Goal: Task Accomplishment & Management: Manage account settings

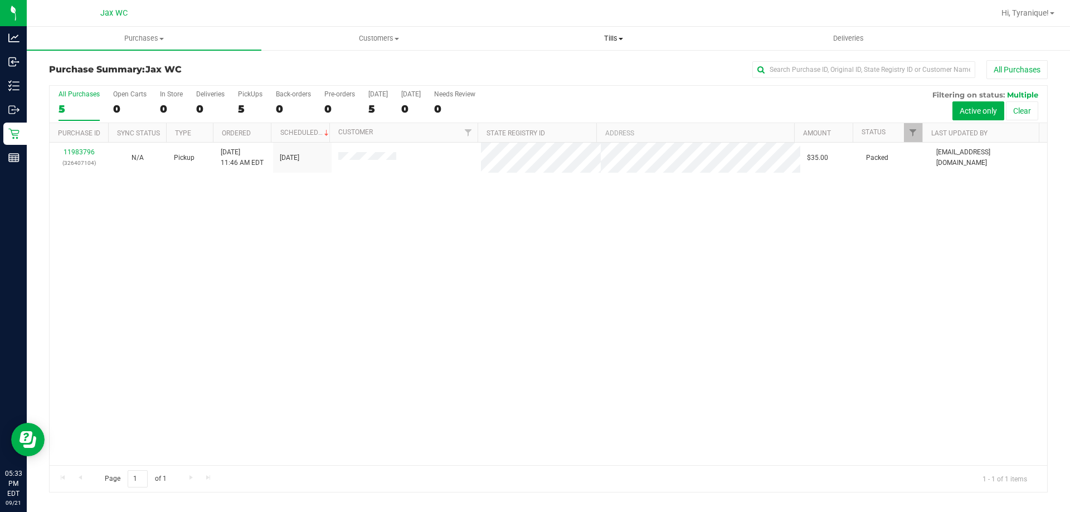
click at [611, 37] on span "Tills" at bounding box center [612, 38] width 233 height 10
click at [546, 68] on span "Manage tills" at bounding box center [533, 66] width 75 height 9
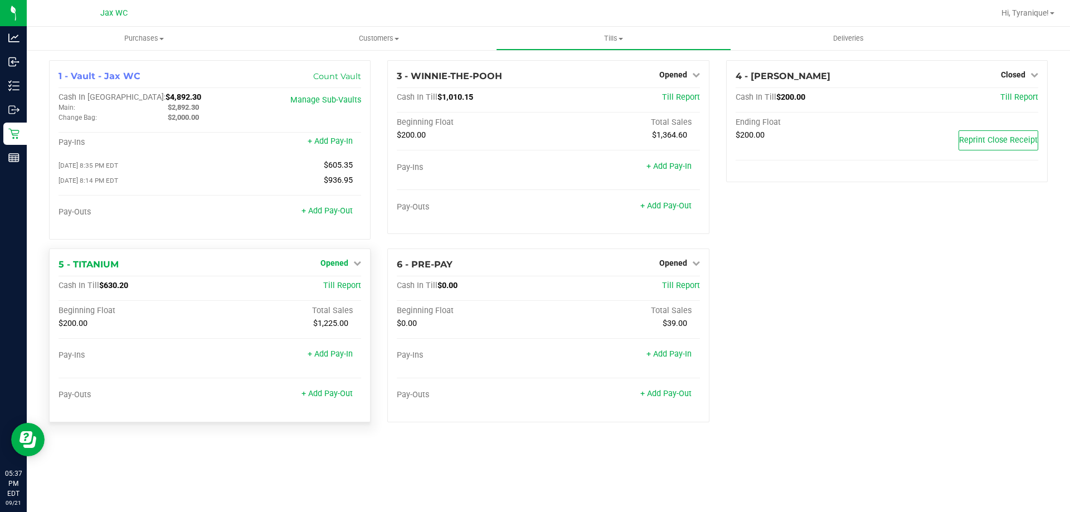
click at [330, 267] on span "Opened" at bounding box center [334, 262] width 28 height 9
click at [343, 288] on link "Close Till" at bounding box center [336, 285] width 30 height 9
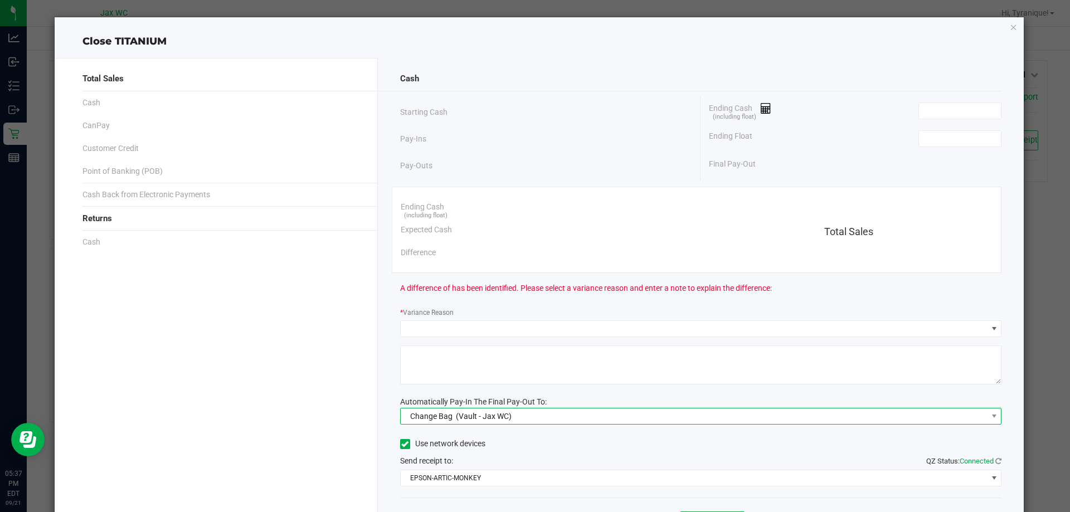
click at [568, 415] on span "Change Bag (Vault - Jax WC)" at bounding box center [694, 416] width 587 height 16
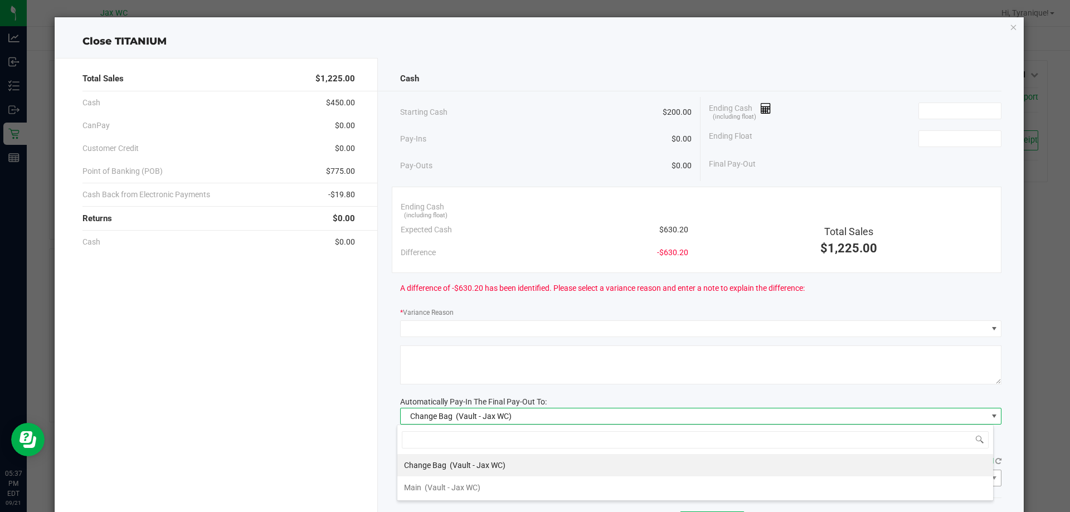
click at [480, 484] on span "(Vault - Jax WC)" at bounding box center [452, 487] width 56 height 9
click at [935, 113] on input at bounding box center [960, 111] width 82 height 16
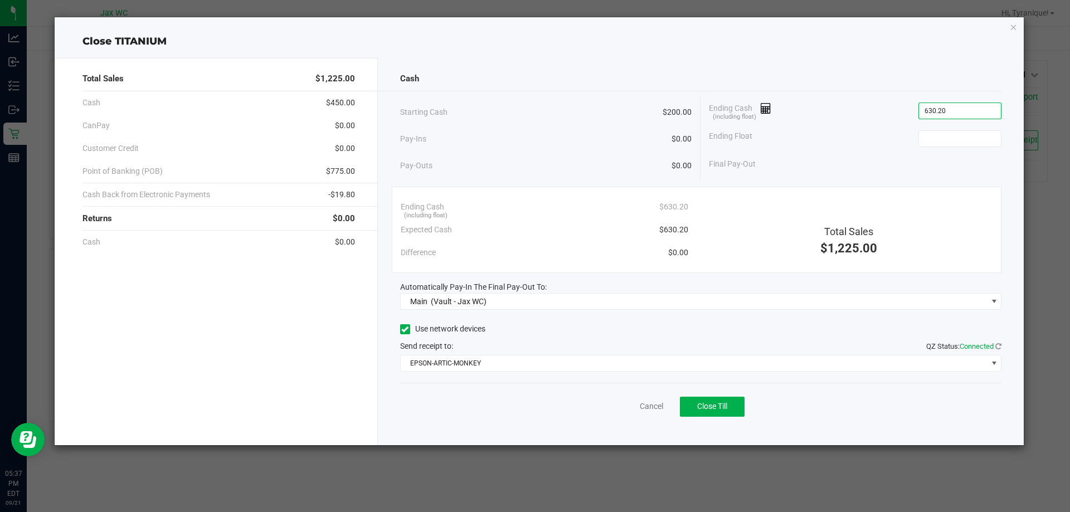
type input "$630.20"
click at [945, 130] on div "Ending Float" at bounding box center [855, 139] width 292 height 28
drag, startPoint x: 935, startPoint y: 131, endPoint x: 944, endPoint y: 141, distance: 13.1
click at [935, 131] on input at bounding box center [960, 139] width 82 height 16
type input "0"
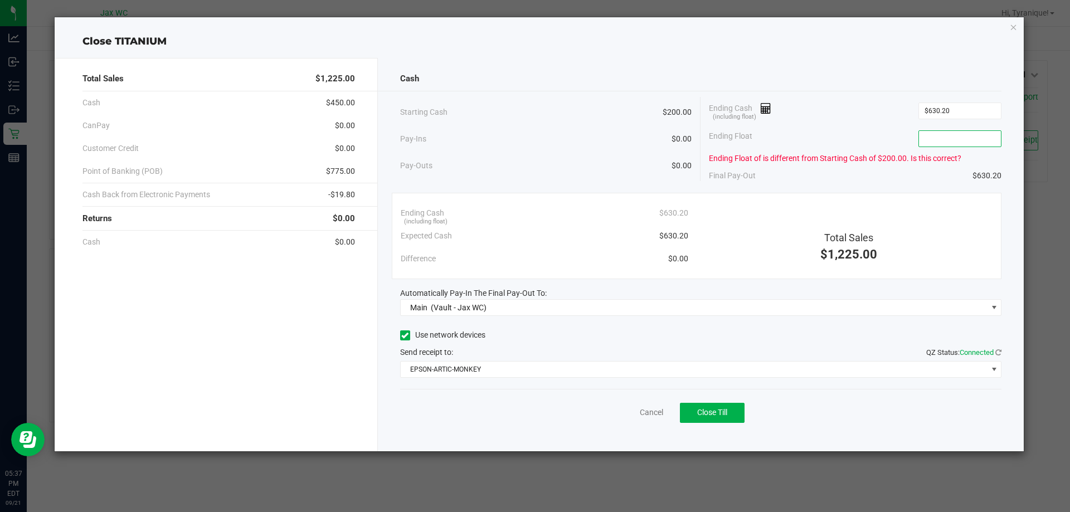
type input "0"
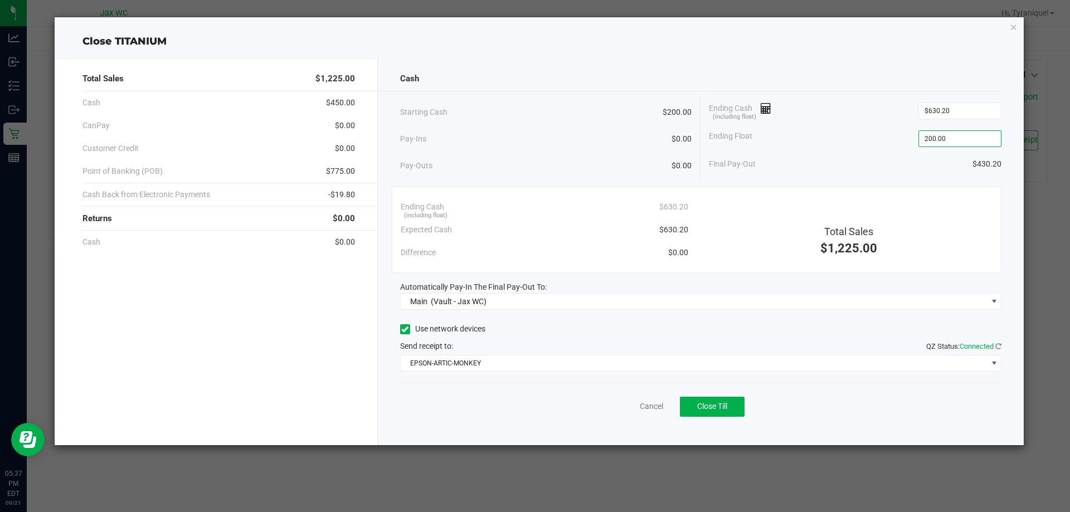
type input "$200.00"
click at [855, 168] on div "Final Pay-Out $430.20" at bounding box center [855, 164] width 292 height 23
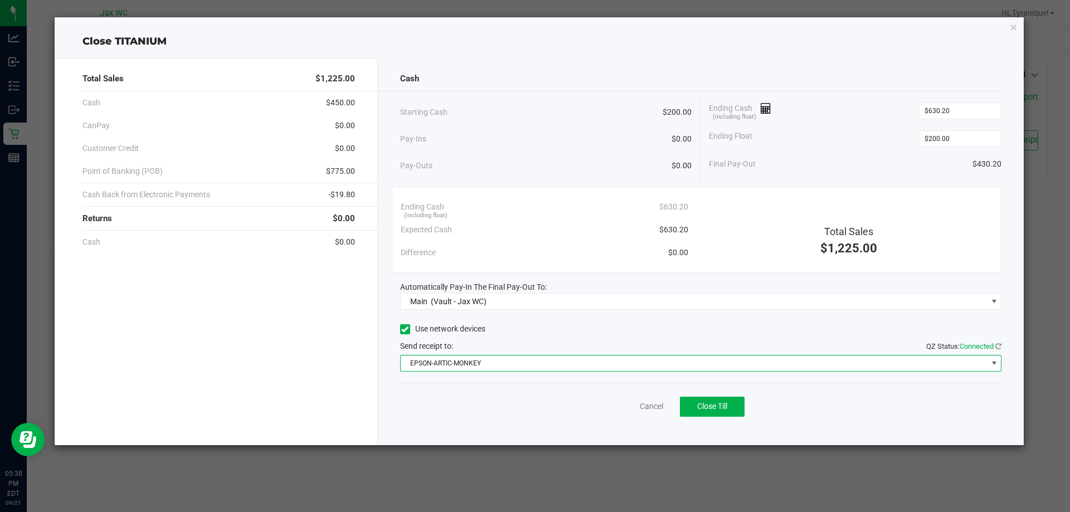
click at [881, 365] on span "EPSON-ARTIC-MONKEY" at bounding box center [694, 363] width 587 height 16
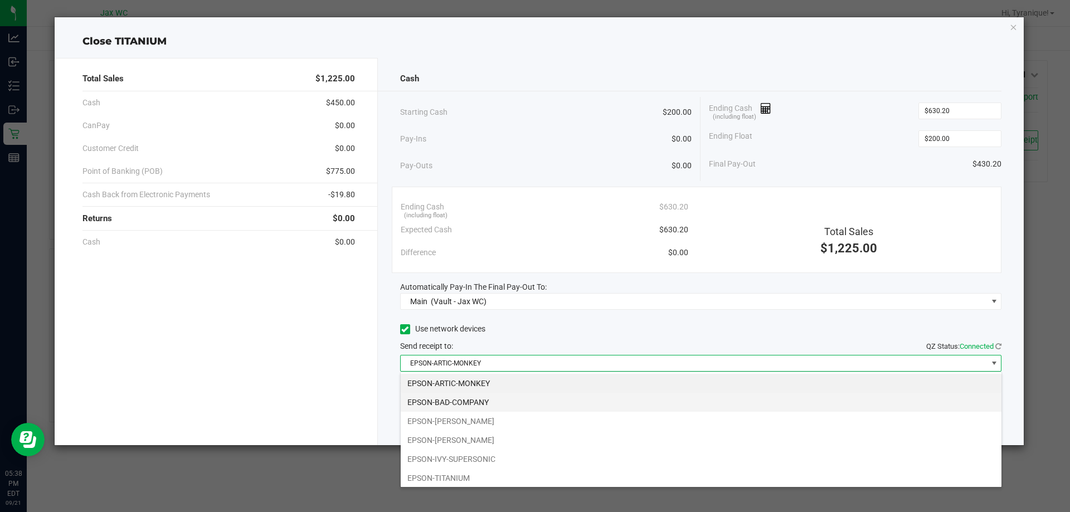
scroll to position [17, 601]
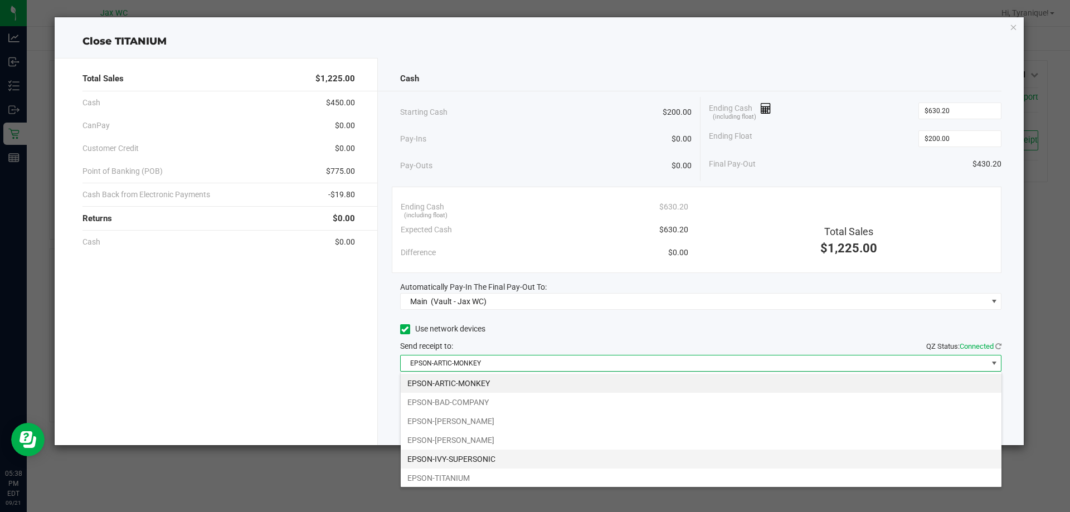
click at [467, 457] on li "EPSON-IVY-SUPERSONIC" at bounding box center [701, 459] width 601 height 19
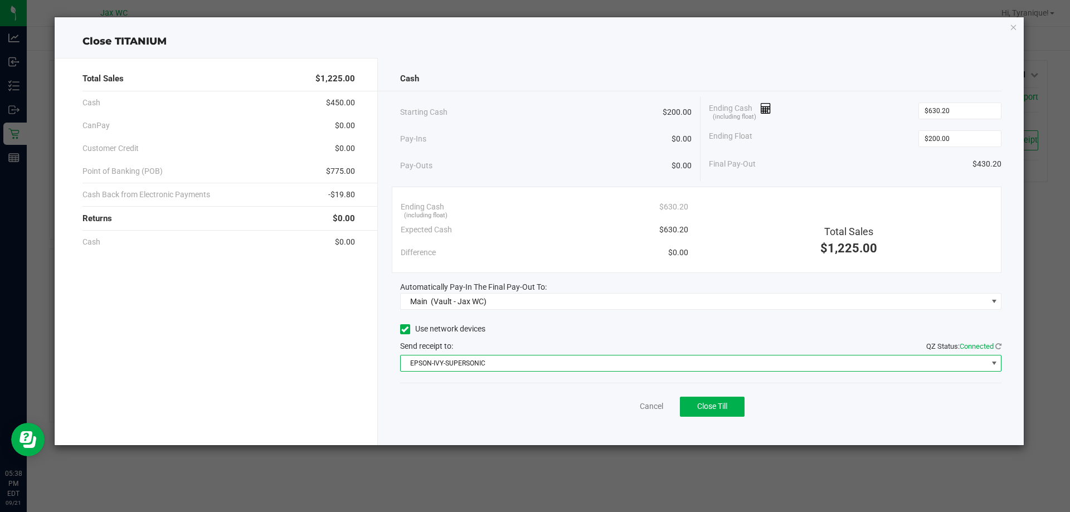
click at [530, 336] on div "Use network devices" at bounding box center [701, 329] width 602 height 17
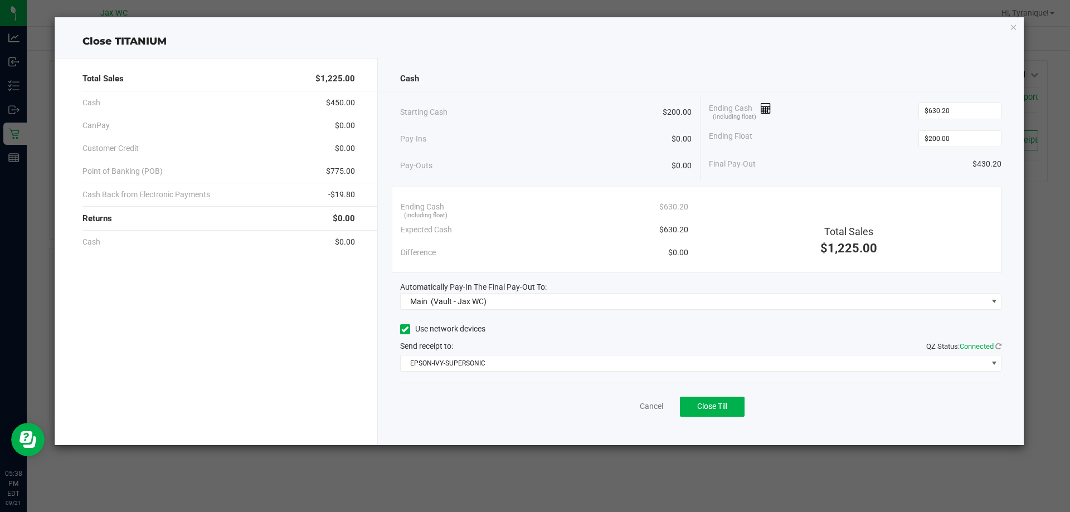
click at [538, 403] on div "Cancel Close Till" at bounding box center [701, 404] width 602 height 43
click at [711, 397] on button "Close Till" at bounding box center [712, 407] width 65 height 20
click at [628, 406] on link "Dismiss" at bounding box center [626, 407] width 27 height 12
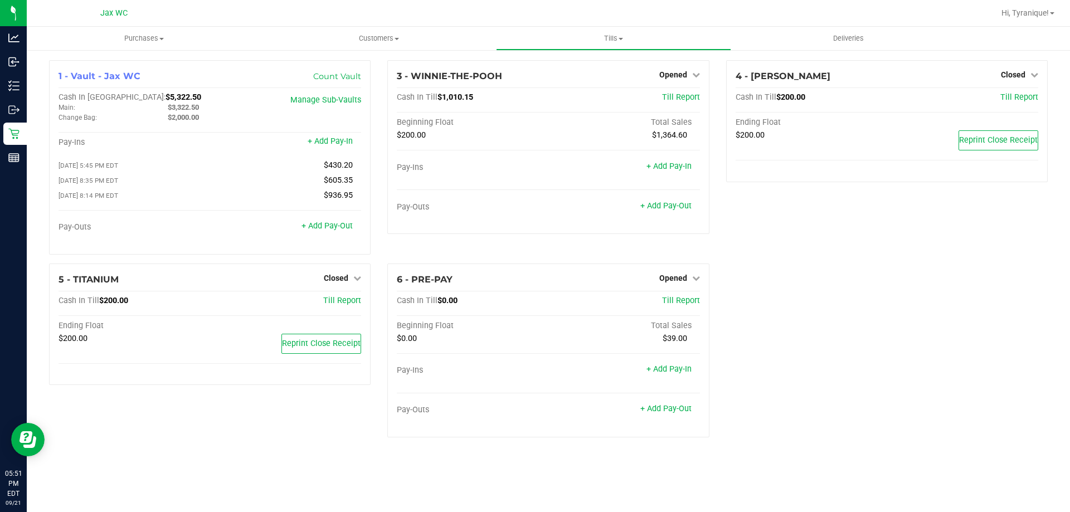
click at [896, 219] on div "4 - YOUSSOU-NDOUR Closed Open Till Cash In Till $200.00 Till Report Ending Floa…" at bounding box center [886, 161] width 338 height 203
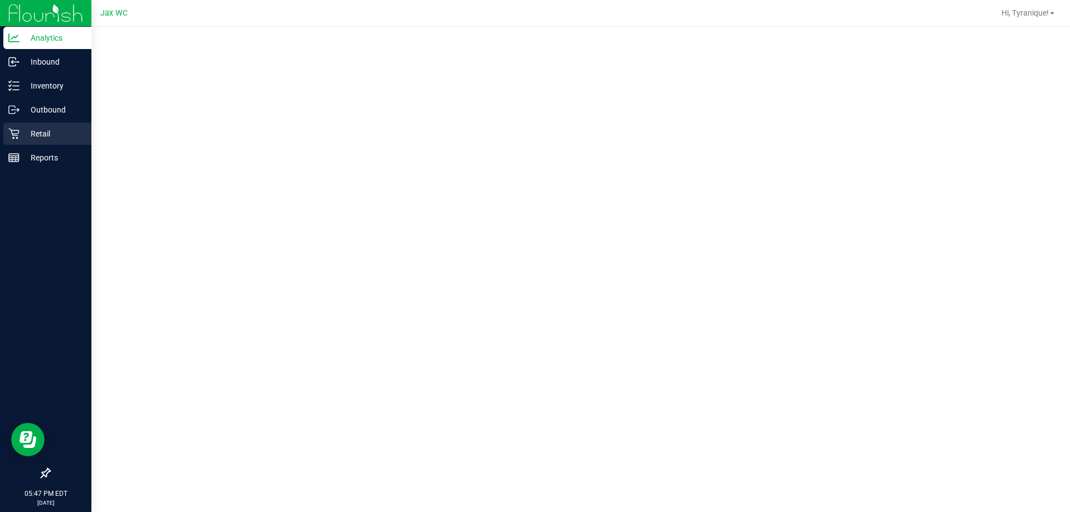
click at [30, 143] on div "Retail" at bounding box center [47, 134] width 88 height 22
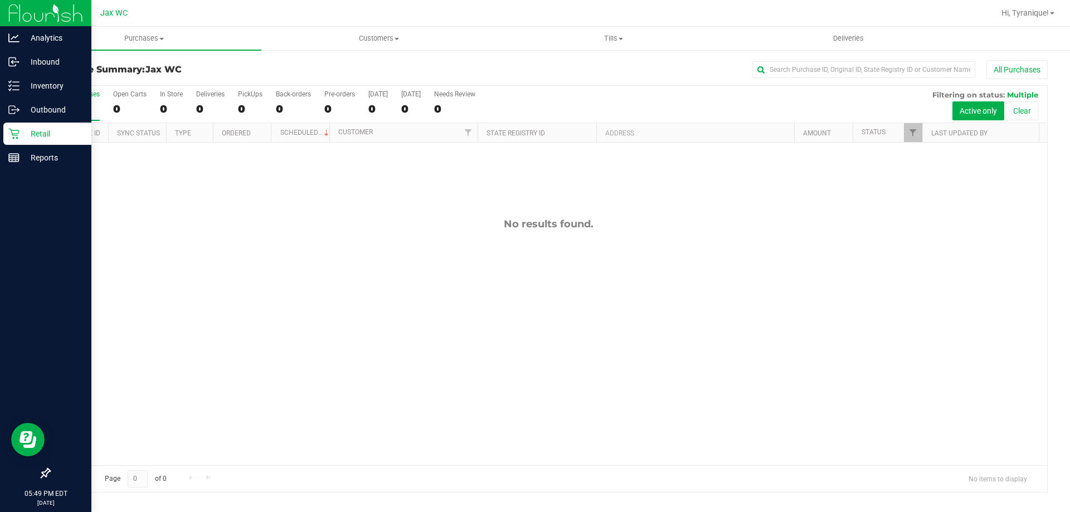
click at [4, 123] on div "Retail" at bounding box center [47, 134] width 88 height 22
click at [13, 9] on img at bounding box center [45, 13] width 75 height 26
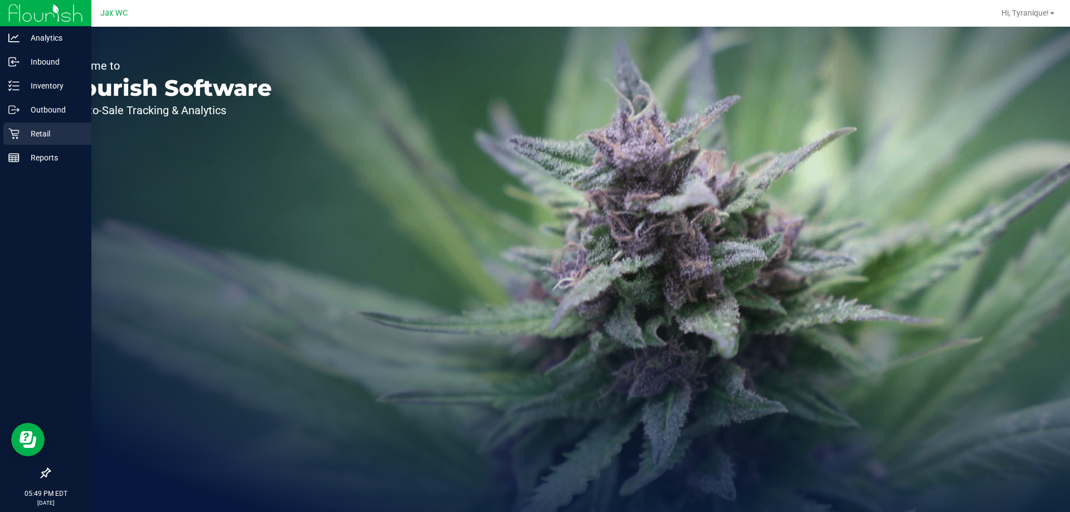
click at [36, 129] on p "Retail" at bounding box center [52, 133] width 67 height 13
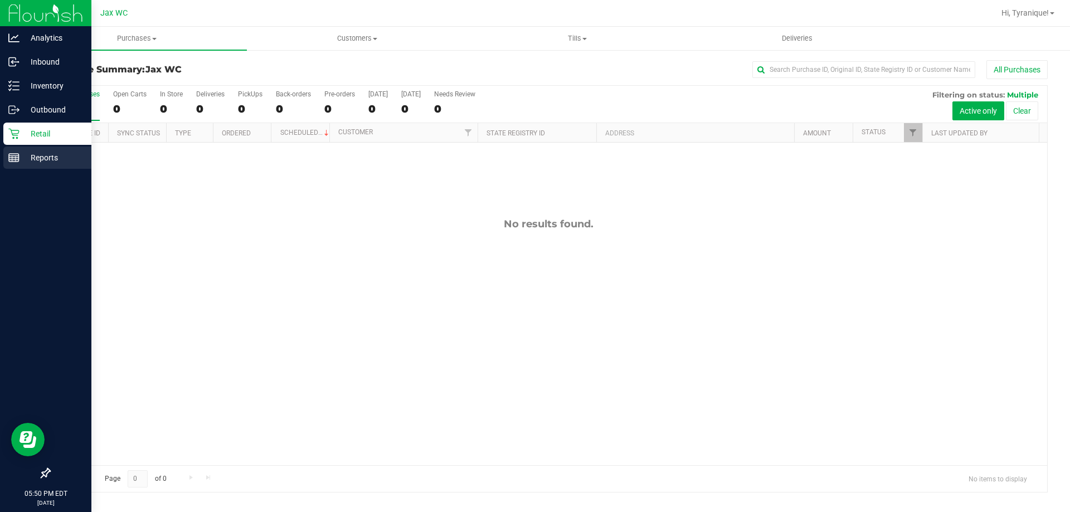
click at [23, 156] on p "Reports" at bounding box center [52, 157] width 67 height 13
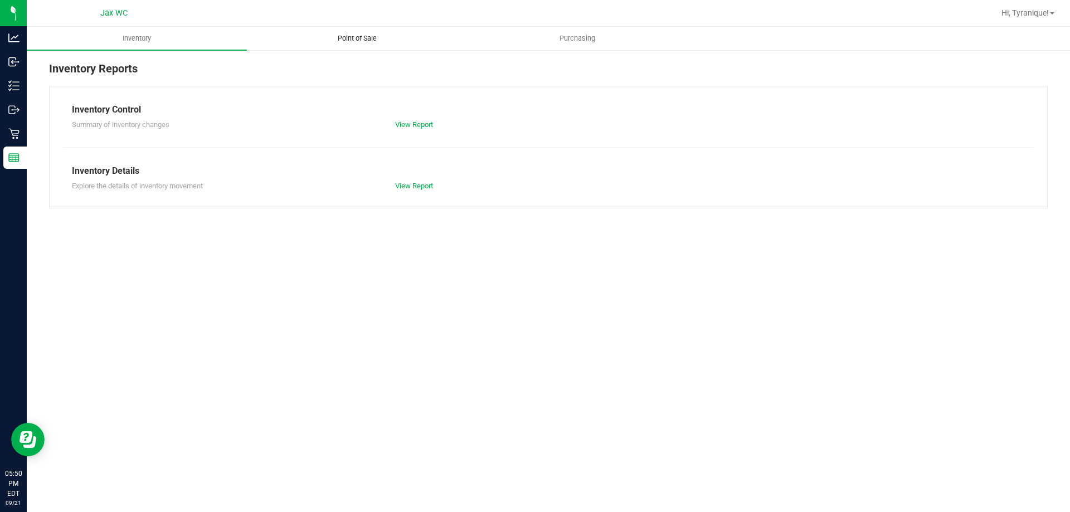
click at [368, 43] on span "Point of Sale" at bounding box center [357, 38] width 69 height 10
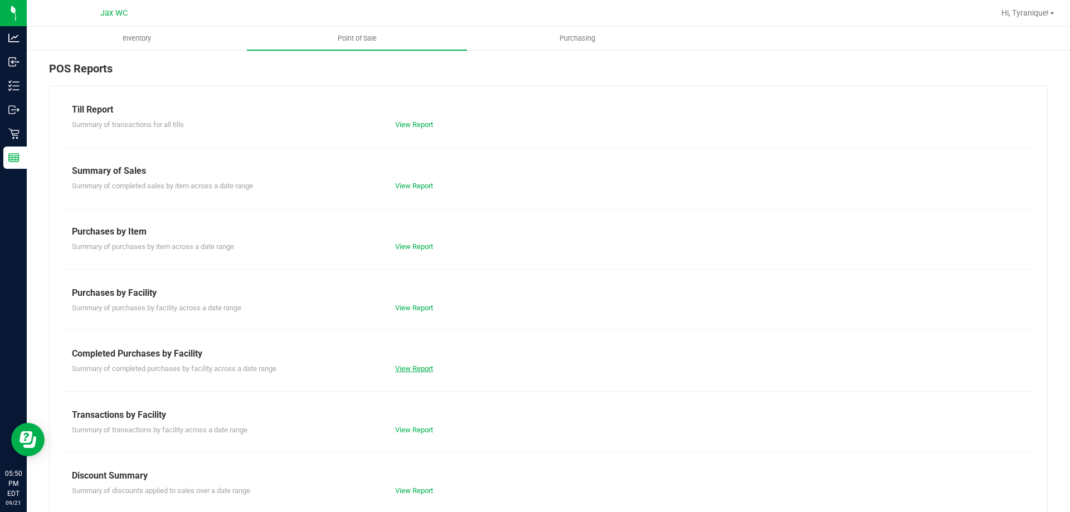
click at [419, 369] on link "View Report" at bounding box center [414, 368] width 38 height 8
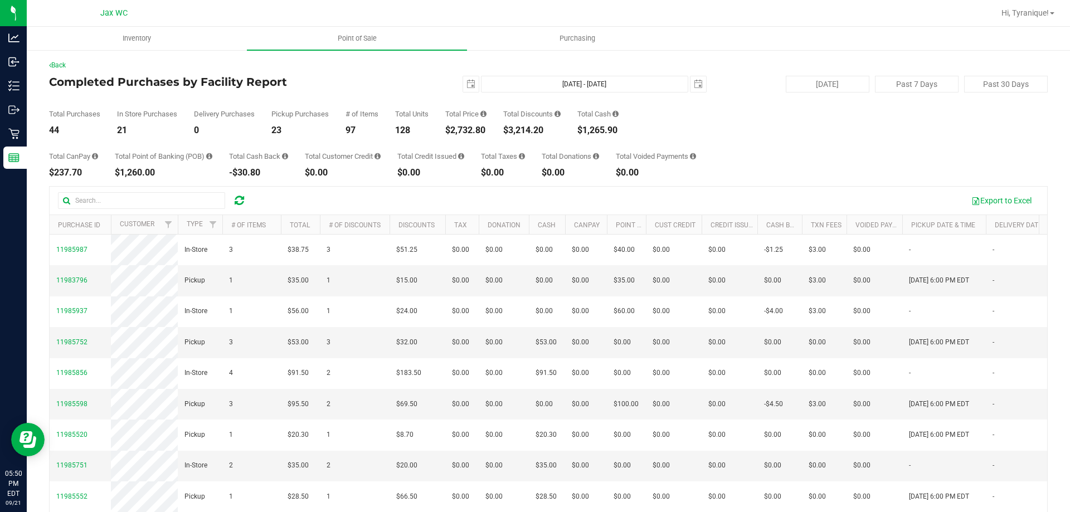
click at [460, 131] on div "$2,732.80" at bounding box center [465, 130] width 41 height 9
click at [460, 129] on div "$2,732.80" at bounding box center [465, 130] width 41 height 9
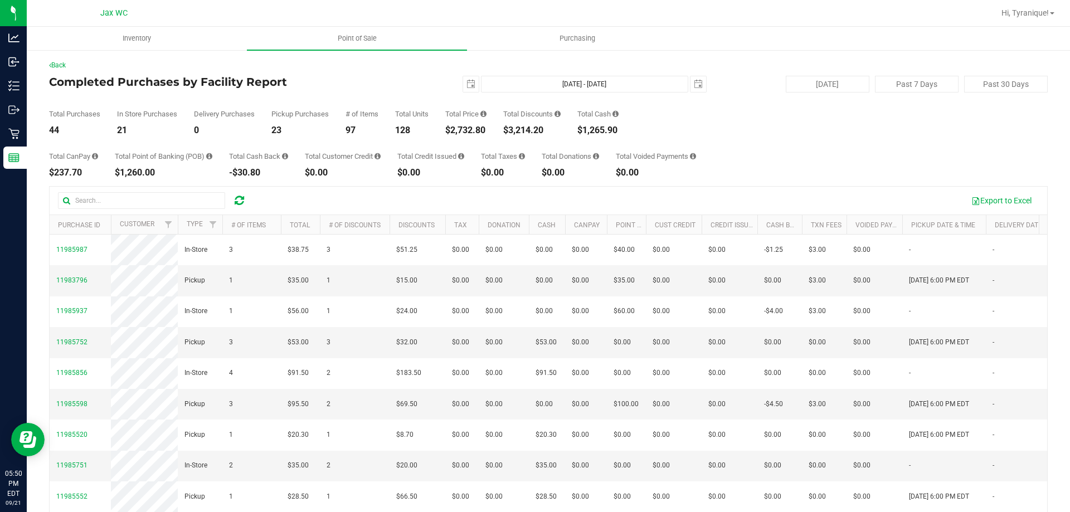
copy div "2,732.80"
click at [55, 132] on div "44" at bounding box center [74, 130] width 51 height 9
copy div "44"
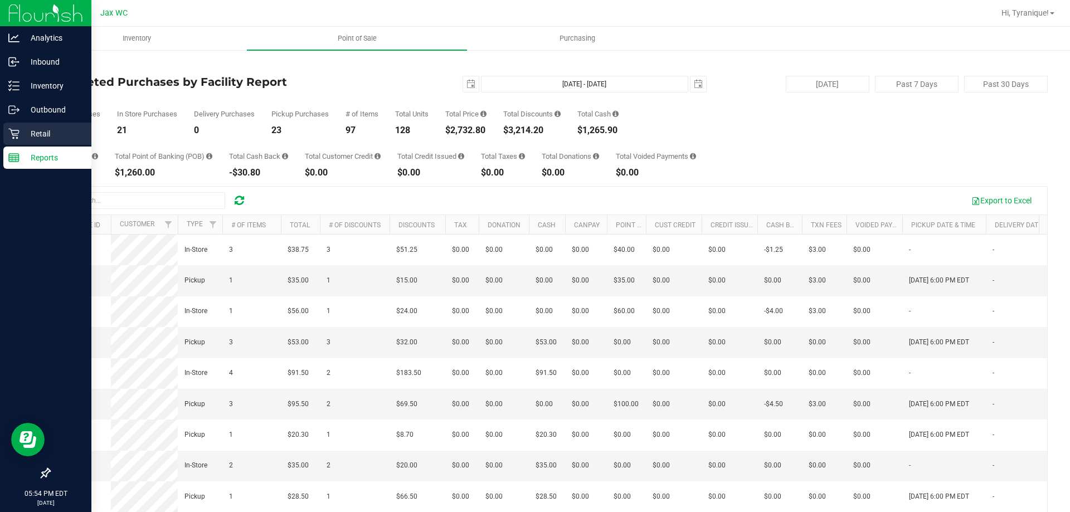
click at [38, 126] on div "Retail" at bounding box center [47, 134] width 88 height 22
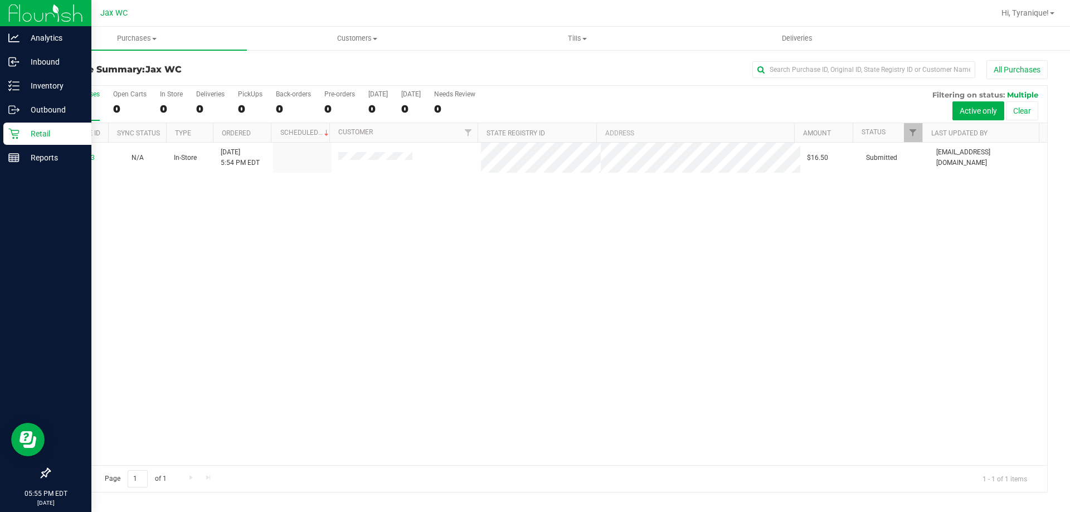
click at [21, 142] on div "Retail" at bounding box center [47, 134] width 88 height 22
click at [4, 135] on div "Retail" at bounding box center [47, 134] width 88 height 22
click at [51, 159] on p "Reports" at bounding box center [52, 157] width 67 height 13
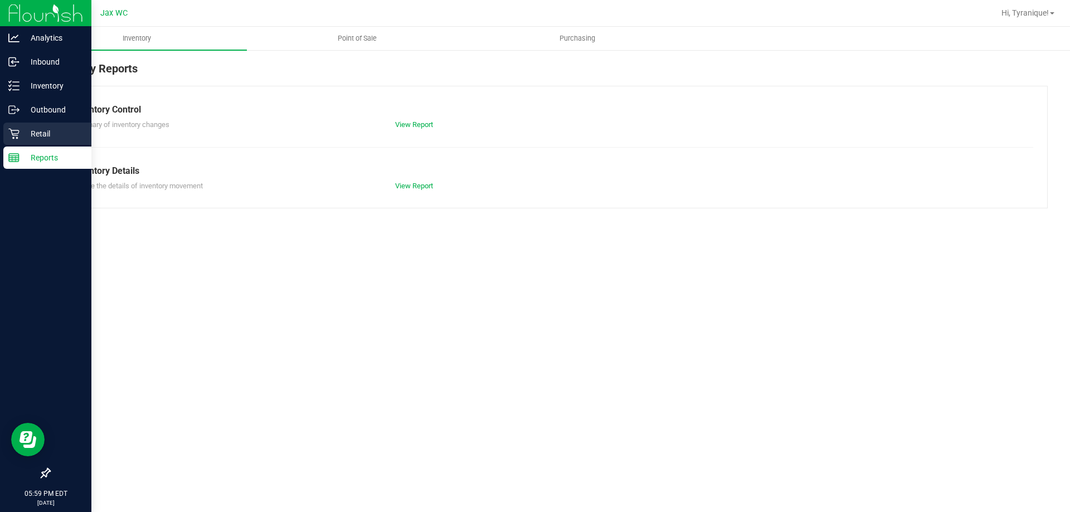
click at [41, 126] on div "Retail" at bounding box center [47, 134] width 88 height 22
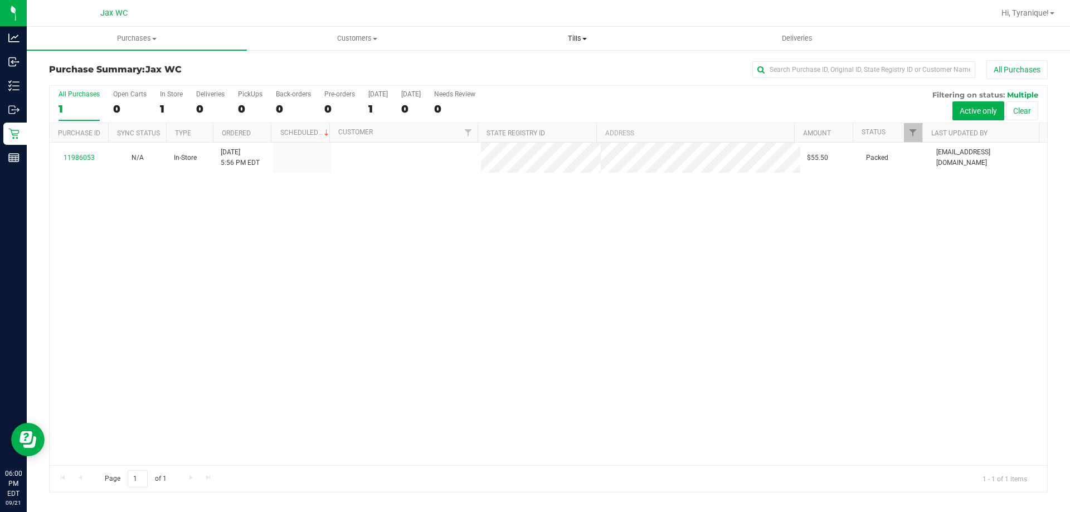
click at [567, 39] on span "Tills" at bounding box center [576, 38] width 219 height 10
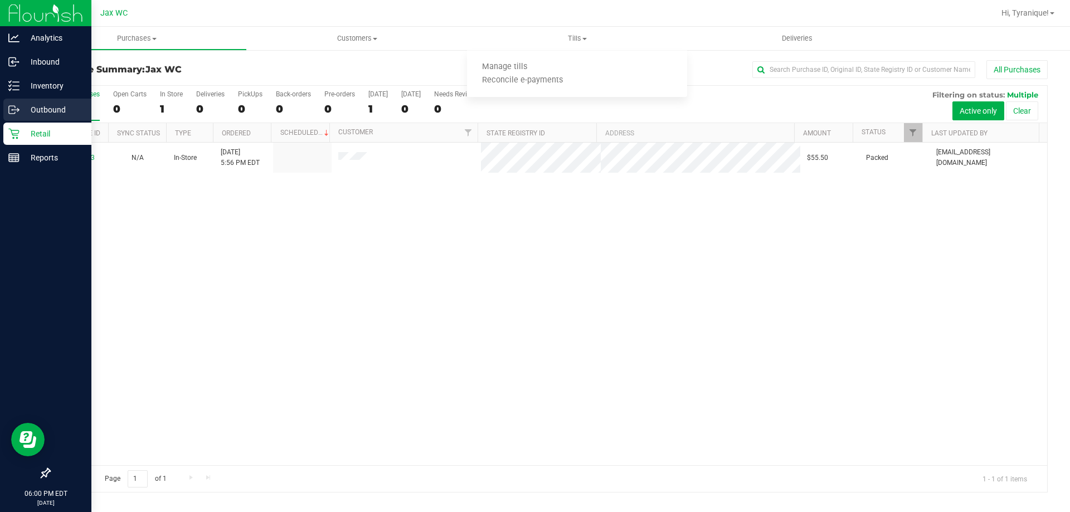
click at [27, 110] on p "Outbound" at bounding box center [52, 109] width 67 height 13
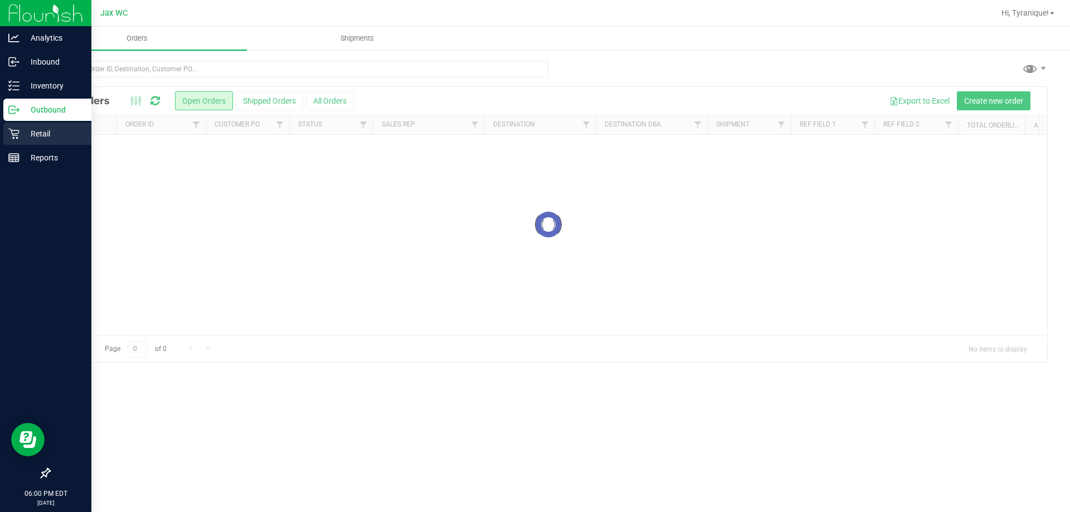
click at [38, 138] on p "Retail" at bounding box center [52, 133] width 67 height 13
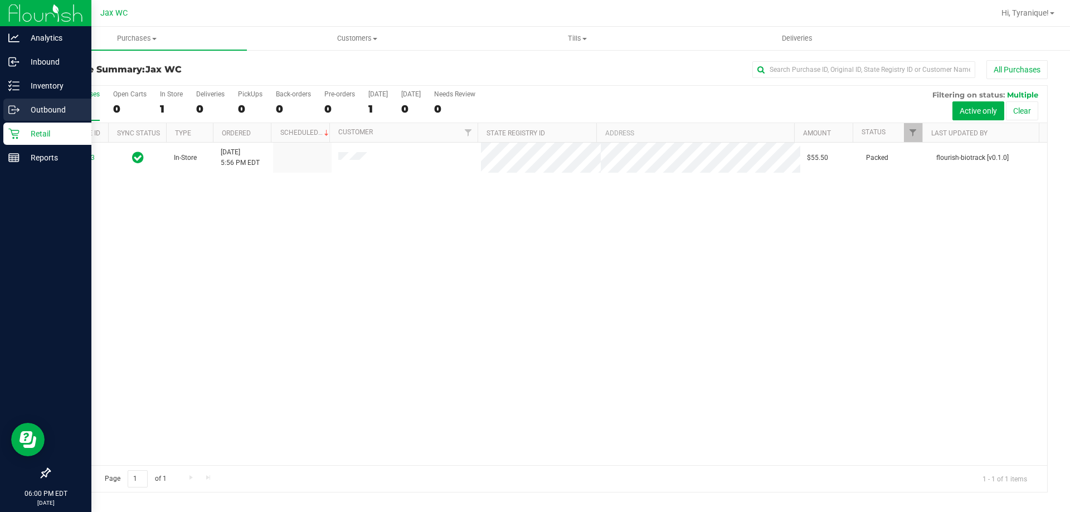
click at [43, 106] on p "Outbound" at bounding box center [52, 109] width 67 height 13
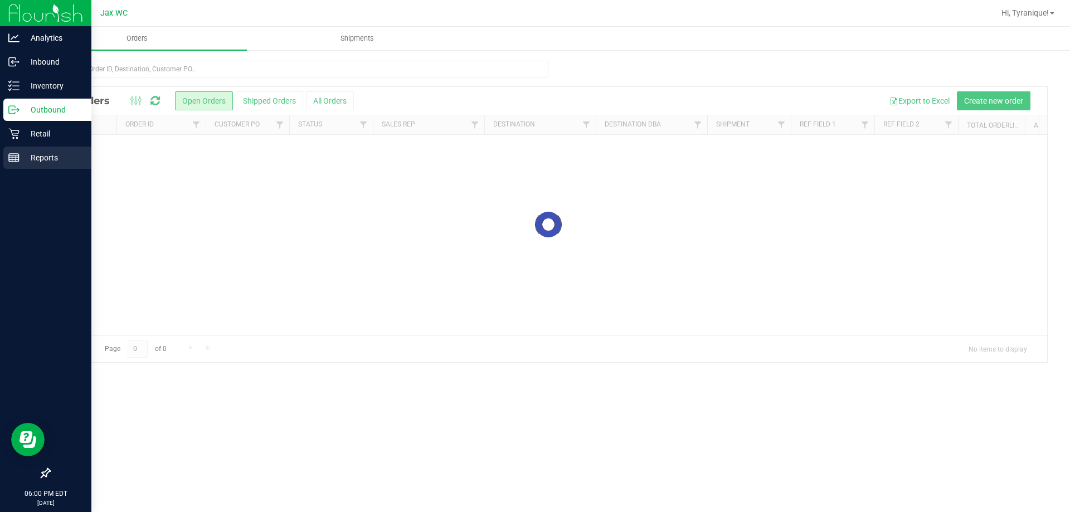
click at [40, 164] on div "Reports" at bounding box center [47, 158] width 88 height 22
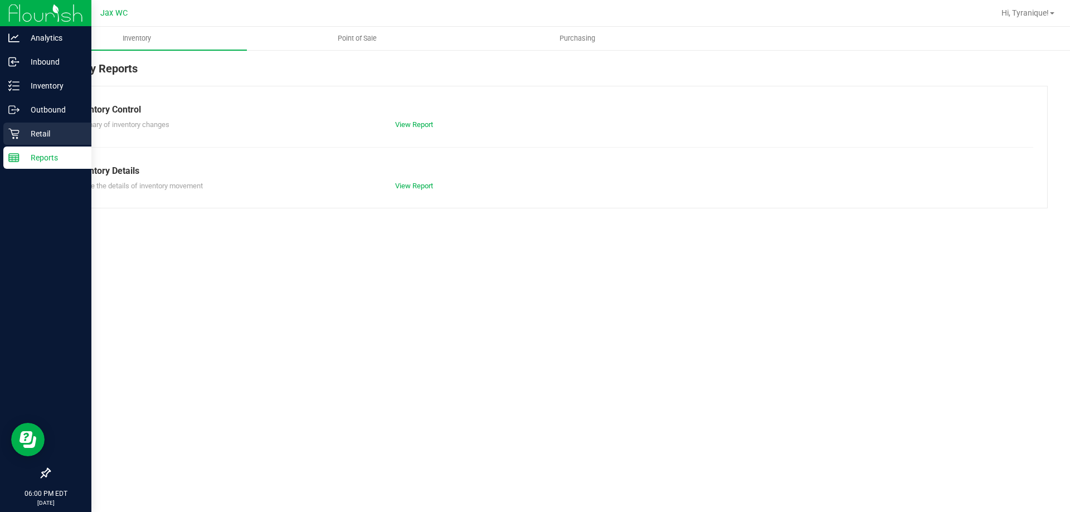
click at [31, 129] on p "Retail" at bounding box center [52, 133] width 67 height 13
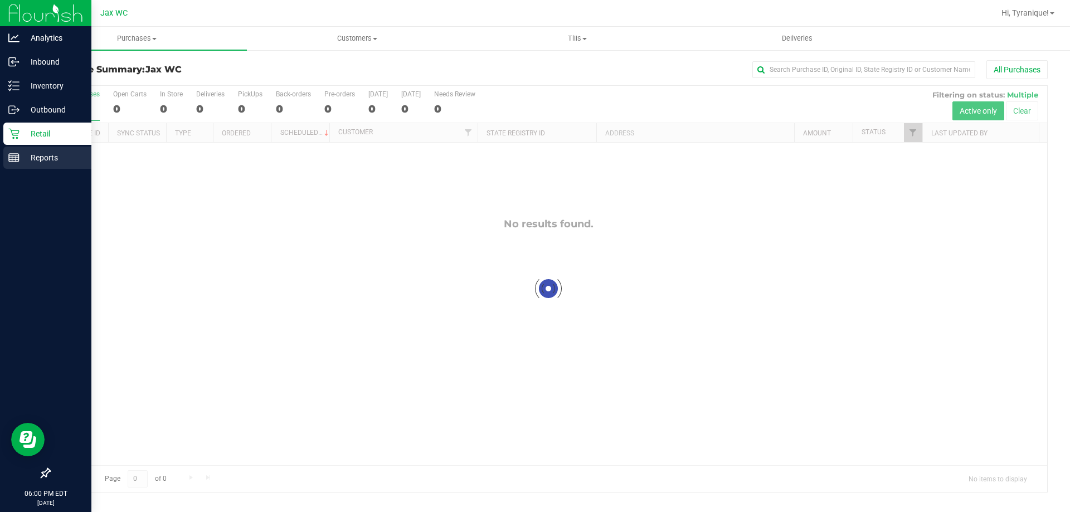
click at [40, 159] on p "Reports" at bounding box center [52, 157] width 67 height 13
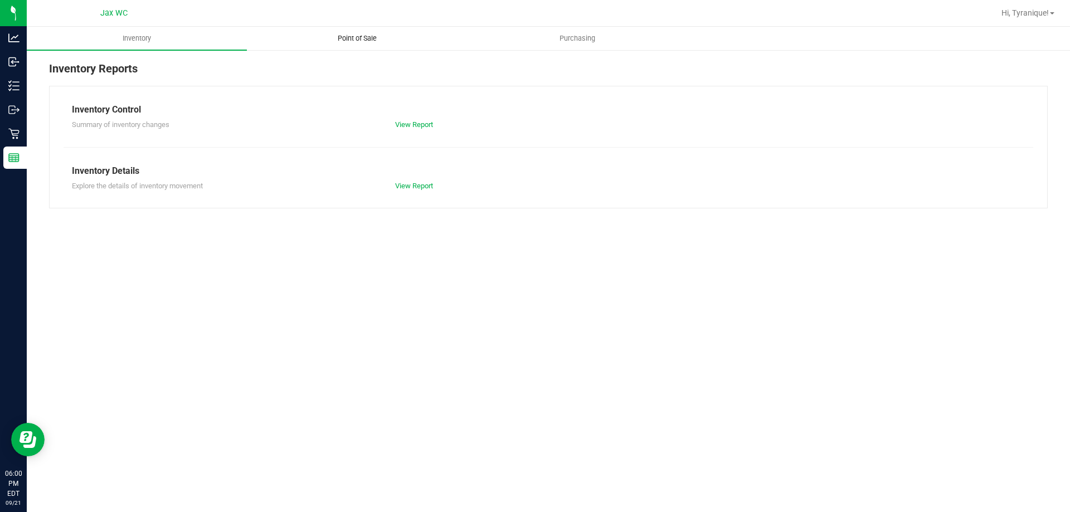
click at [328, 38] on span "Point of Sale" at bounding box center [357, 38] width 69 height 10
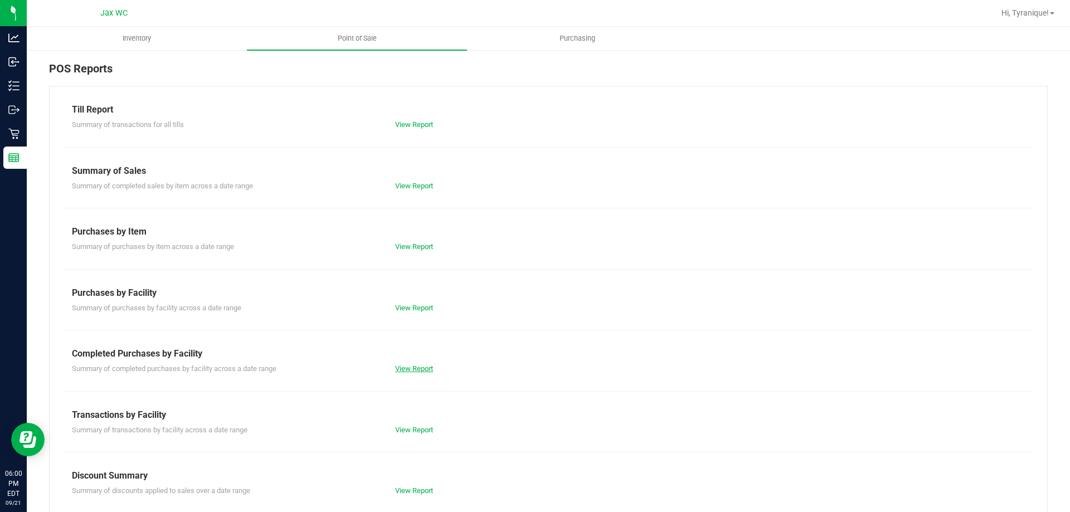
click at [403, 370] on link "View Report" at bounding box center [414, 368] width 38 height 8
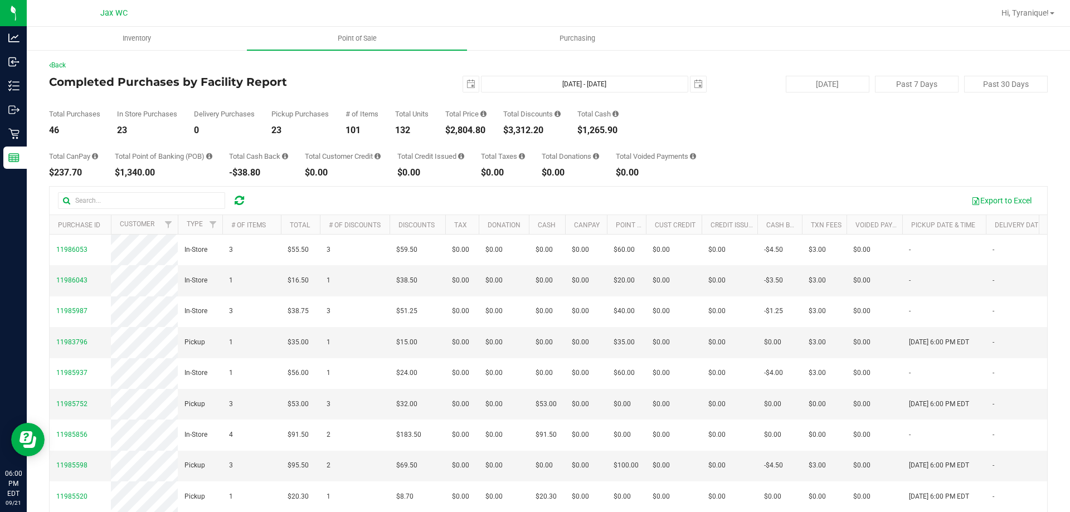
click at [450, 134] on div "$2,804.80" at bounding box center [465, 130] width 41 height 9
copy div "$2,804.80"
click at [53, 128] on div "46" at bounding box center [74, 130] width 51 height 9
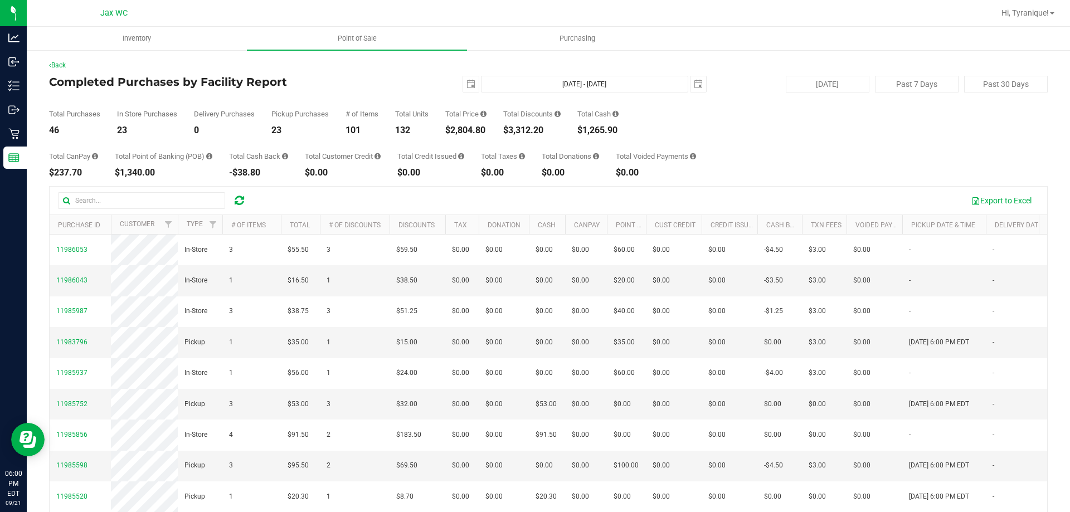
click at [53, 128] on div "46" at bounding box center [74, 130] width 51 height 9
copy div "46"
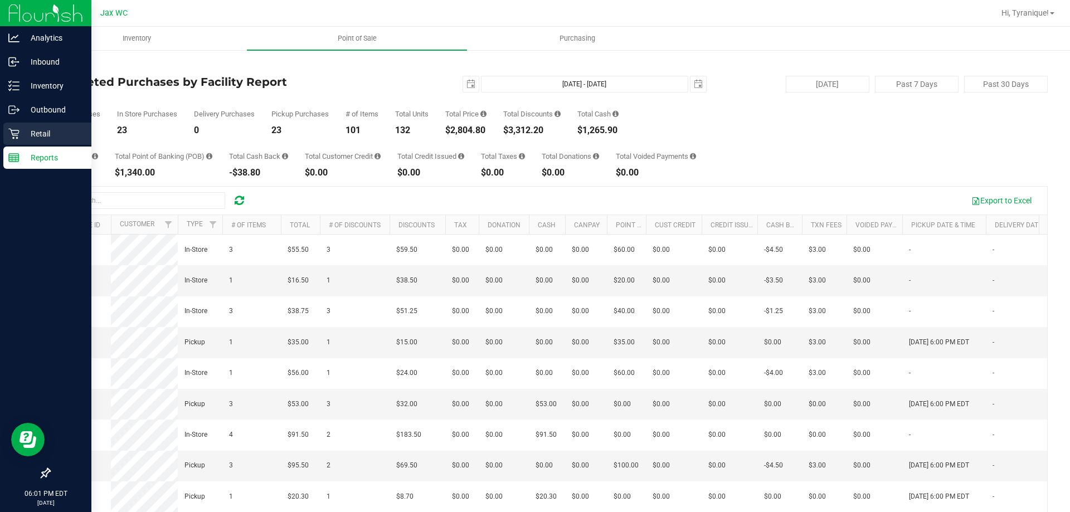
click at [11, 136] on icon at bounding box center [13, 133] width 11 height 11
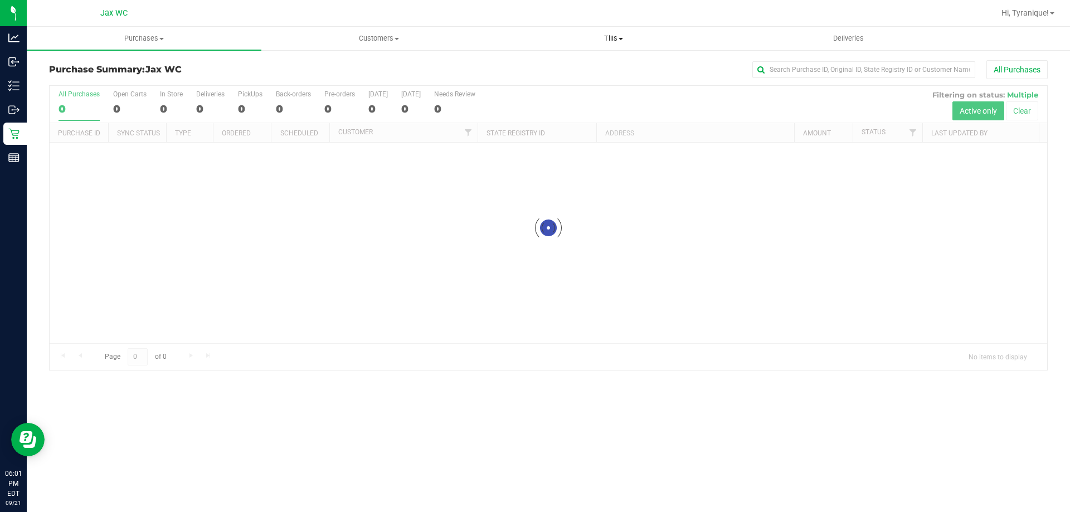
click at [616, 40] on span "Tills" at bounding box center [612, 38] width 233 height 10
click at [556, 69] on span "Manage tills" at bounding box center [533, 66] width 75 height 9
click at [557, 70] on span "Manage tills" at bounding box center [533, 66] width 75 height 9
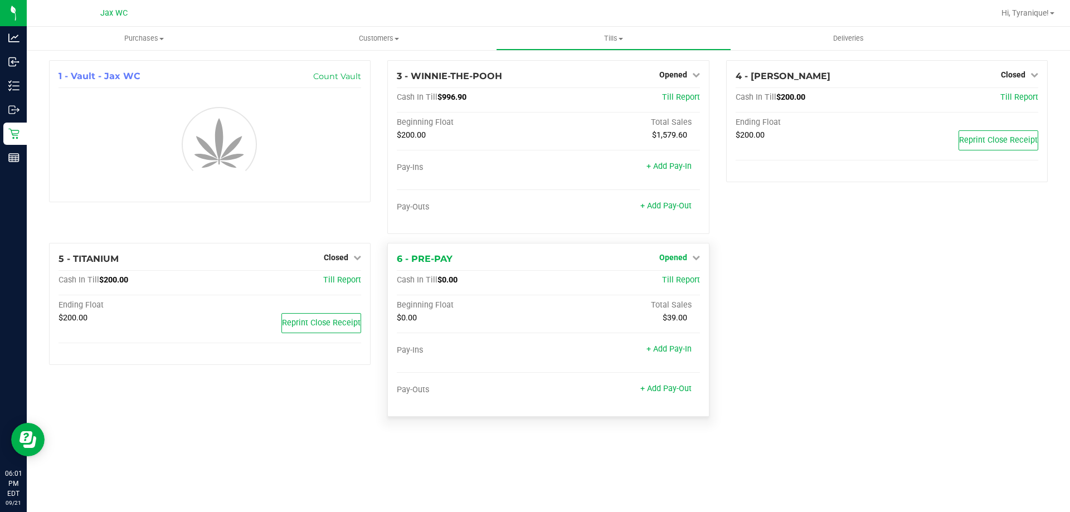
click at [685, 258] on span "Opened" at bounding box center [673, 257] width 28 height 9
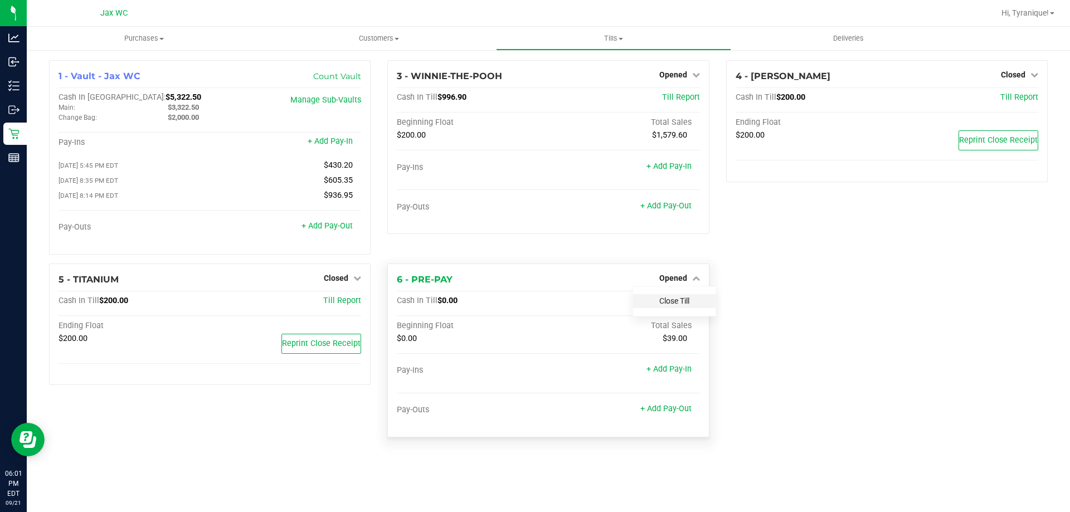
click at [682, 302] on link "Close Till" at bounding box center [674, 300] width 30 height 9
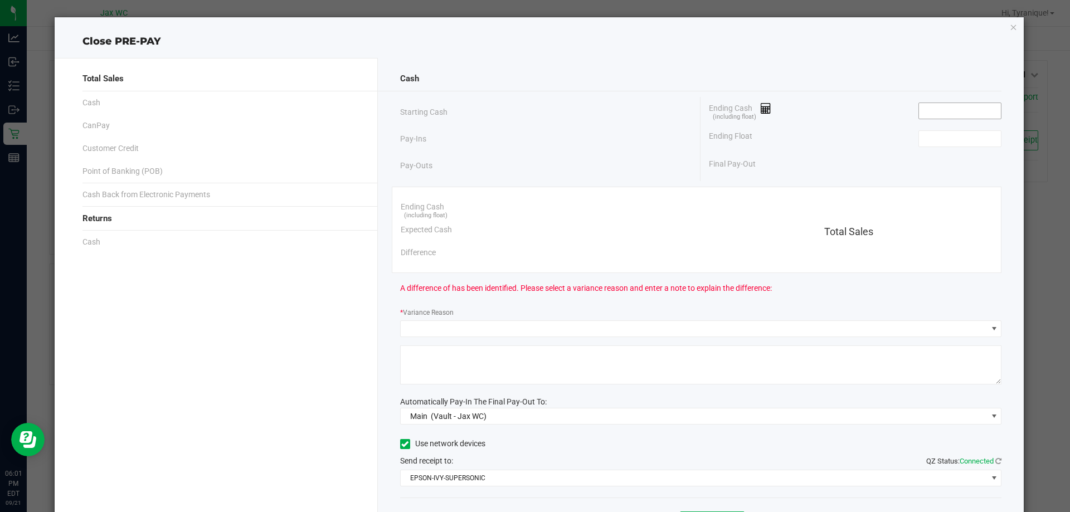
drag, startPoint x: 953, startPoint y: 122, endPoint x: 949, endPoint y: 116, distance: 7.0
click at [952, 121] on div "Ending Cash (including float)" at bounding box center [855, 111] width 292 height 28
click at [948, 114] on input at bounding box center [960, 111] width 82 height 16
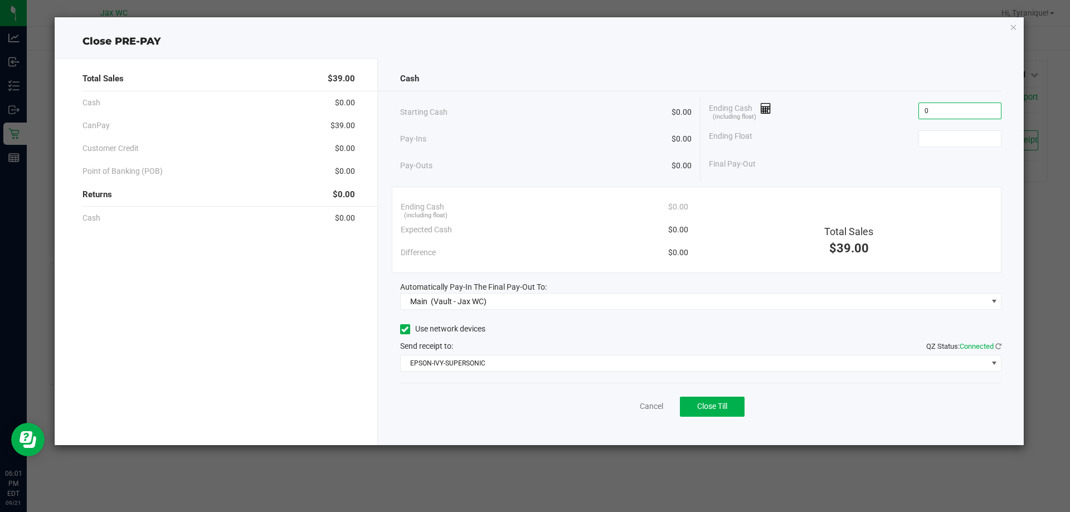
type input "$0.00"
drag, startPoint x: 801, startPoint y: 159, endPoint x: 816, endPoint y: 172, distance: 19.3
click at [800, 159] on div "Final Pay-Out $0.00" at bounding box center [855, 164] width 292 height 23
drag, startPoint x: 730, startPoint y: 396, endPoint x: 730, endPoint y: 403, distance: 7.3
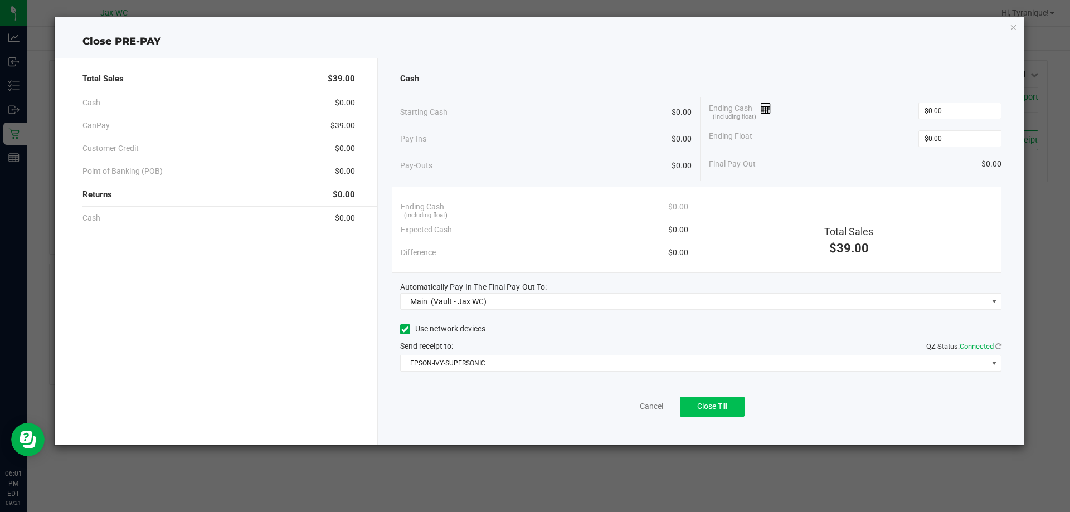
click at [730, 396] on div "Cancel Close Till" at bounding box center [701, 404] width 602 height 43
click at [729, 402] on button "Close Till" at bounding box center [712, 407] width 65 height 20
click at [630, 404] on link "Dismiss" at bounding box center [626, 407] width 27 height 12
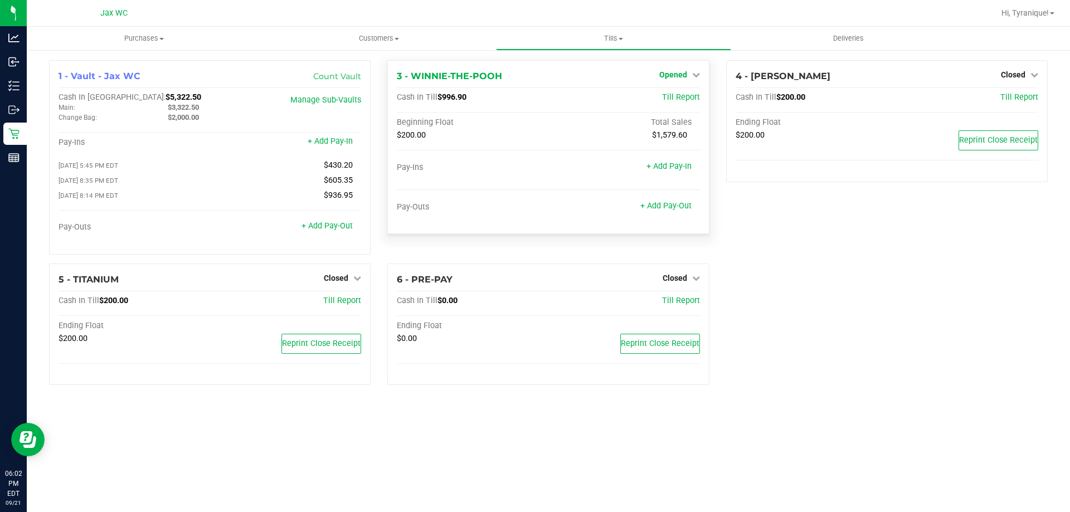
click at [665, 76] on span "Opened" at bounding box center [673, 74] width 28 height 9
click at [662, 94] on link "Close Till" at bounding box center [674, 98] width 30 height 9
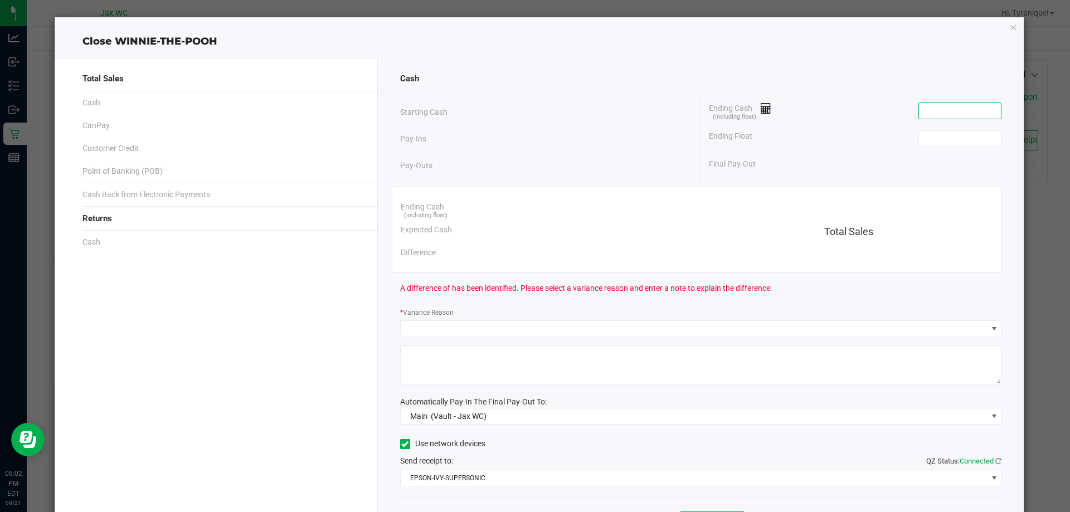
click at [939, 109] on input at bounding box center [960, 111] width 82 height 16
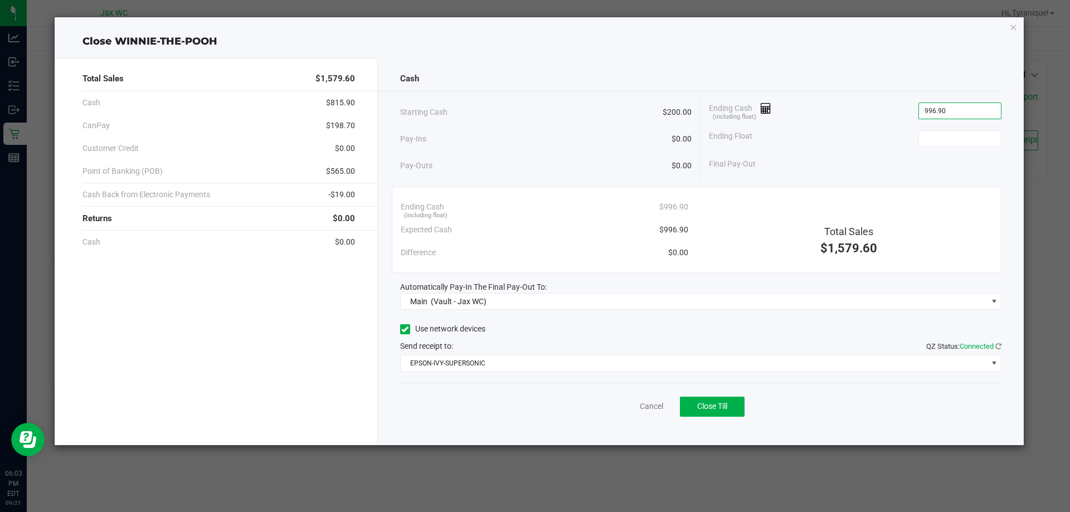
type input "$996.90"
type input "$200.00"
click at [842, 164] on div "Final Pay-Out $796.90" at bounding box center [855, 164] width 292 height 23
click at [578, 249] on div "Difference $0.00" at bounding box center [544, 252] width 287 height 23
click at [702, 402] on button "Close Till" at bounding box center [712, 407] width 65 height 20
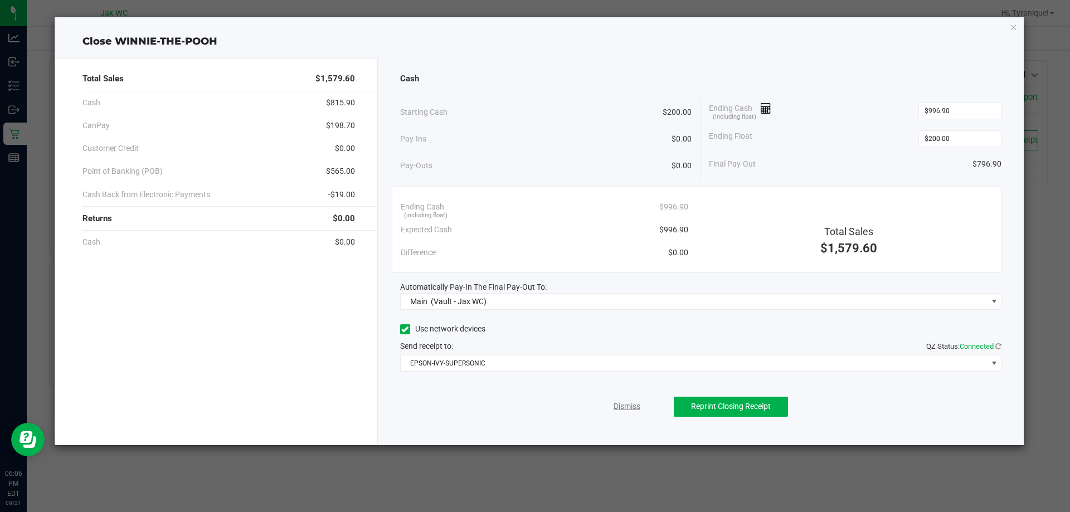
click at [628, 409] on link "Dismiss" at bounding box center [626, 407] width 27 height 12
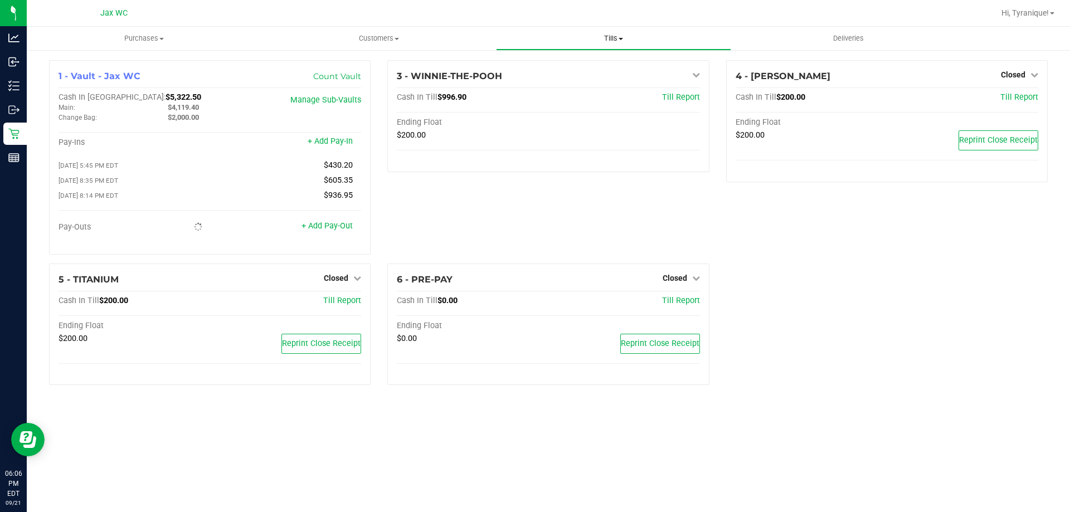
click at [606, 40] on span "Tills" at bounding box center [612, 38] width 233 height 10
click at [583, 80] on span "Reconcile e-payments" at bounding box center [551, 80] width 111 height 9
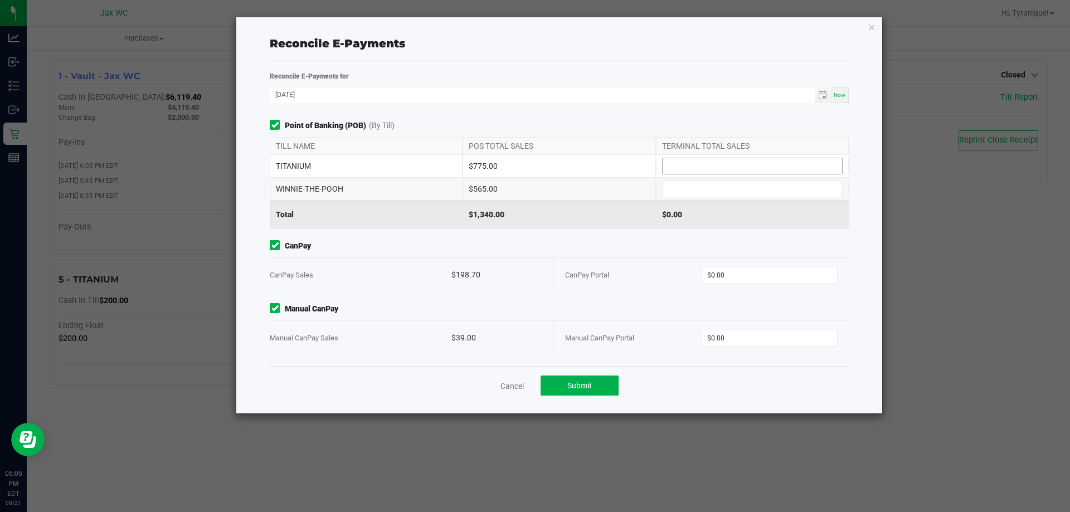
click at [705, 172] on input at bounding box center [751, 166] width 179 height 16
type input "$775.00"
click at [774, 188] on input at bounding box center [751, 189] width 179 height 16
type input "$565.00"
click at [832, 280] on input "0" at bounding box center [769, 275] width 135 height 16
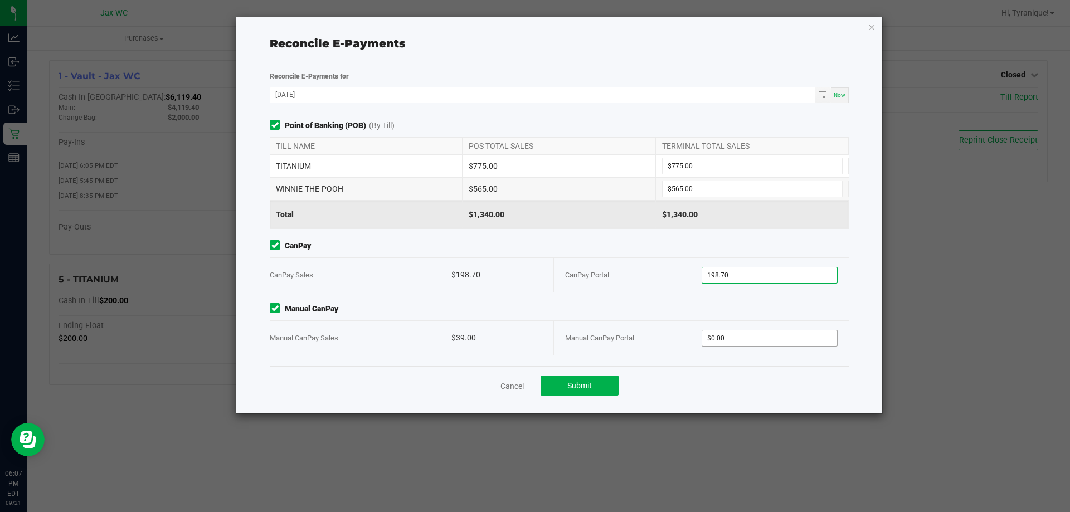
type input "$198.70"
click at [793, 340] on input "0" at bounding box center [769, 338] width 135 height 16
type input "$39.00"
click at [579, 394] on div "Cancel Submit" at bounding box center [559, 385] width 579 height 38
click at [579, 390] on button "Submit" at bounding box center [579, 385] width 78 height 20
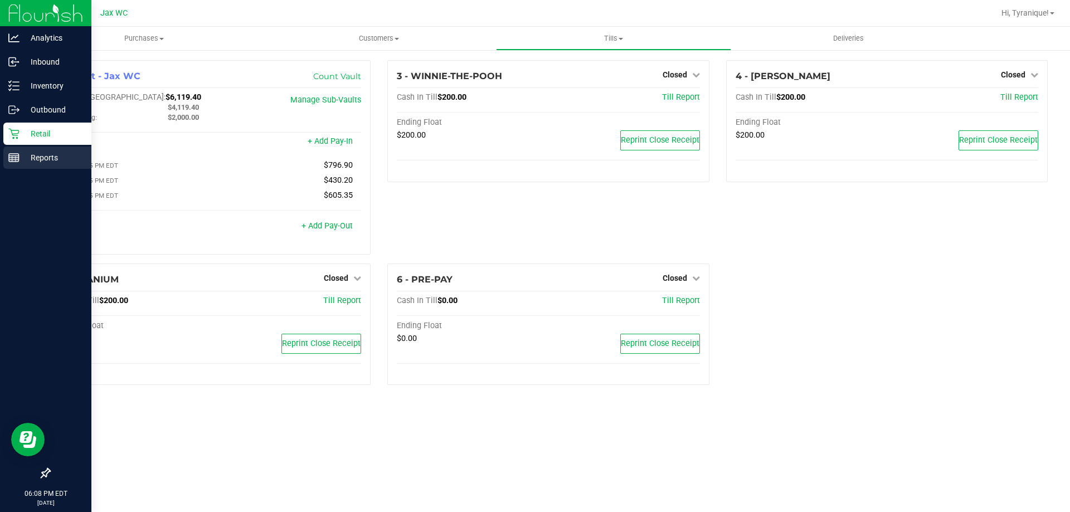
click at [28, 164] on p "Reports" at bounding box center [52, 157] width 67 height 13
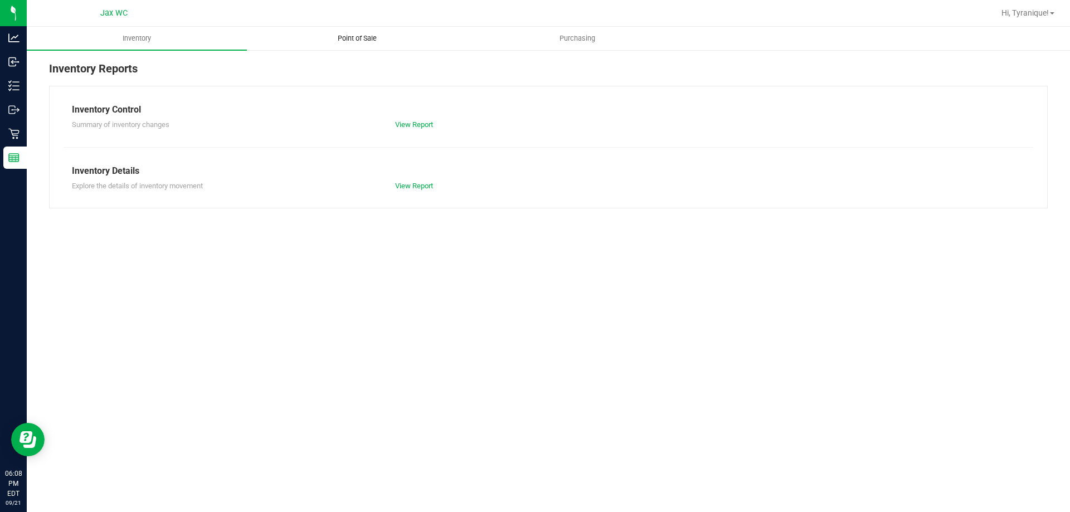
click at [339, 41] on span "Point of Sale" at bounding box center [357, 38] width 69 height 10
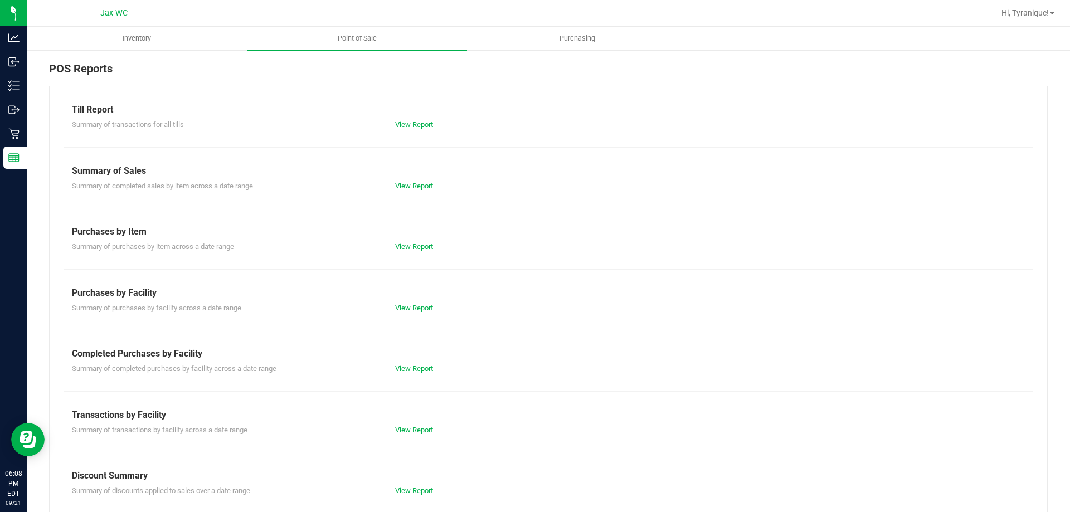
click at [412, 369] on link "View Report" at bounding box center [414, 368] width 38 height 8
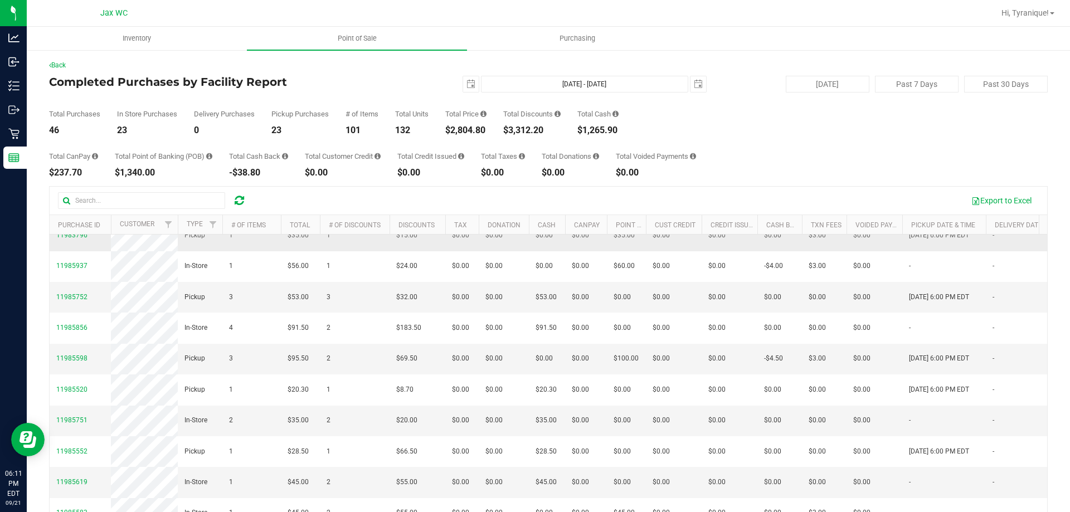
scroll to position [111, 0]
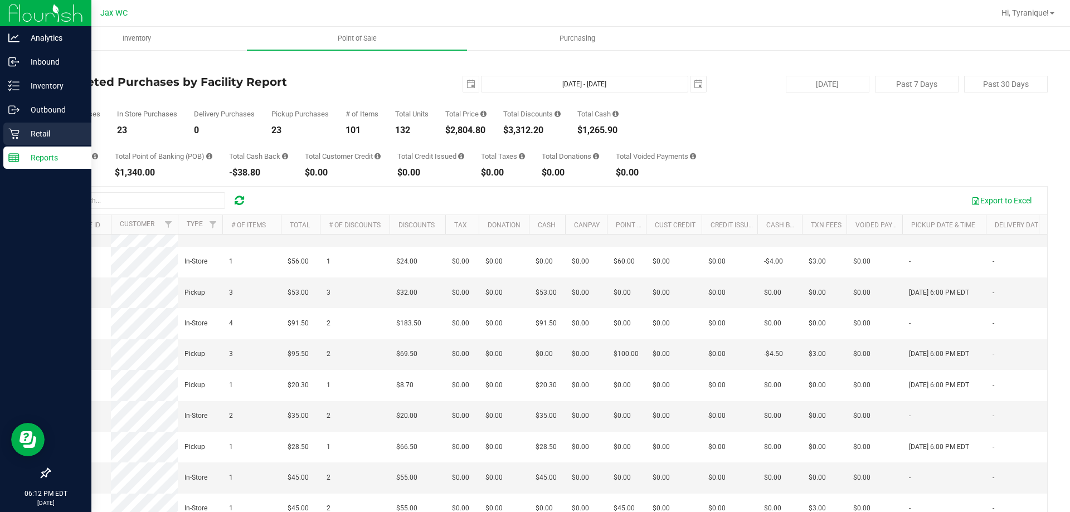
click at [32, 132] on p "Retail" at bounding box center [52, 133] width 67 height 13
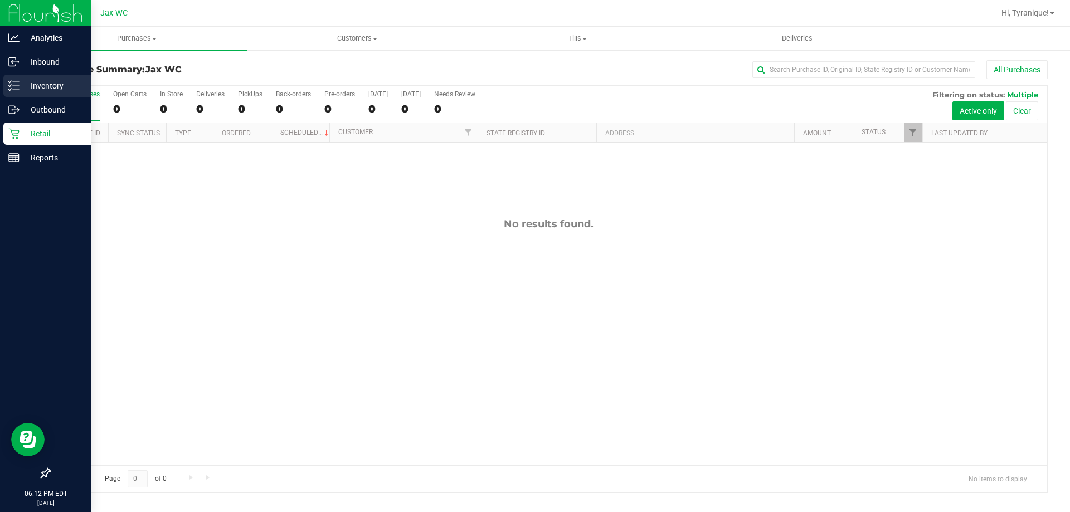
click at [49, 86] on p "Inventory" at bounding box center [52, 85] width 67 height 13
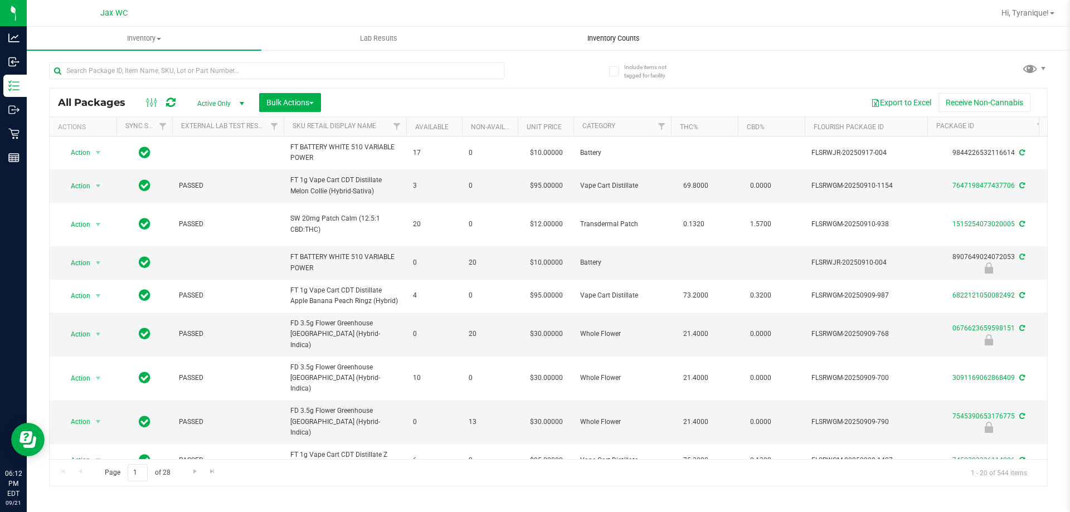
click at [617, 41] on span "Inventory Counts" at bounding box center [613, 38] width 82 height 10
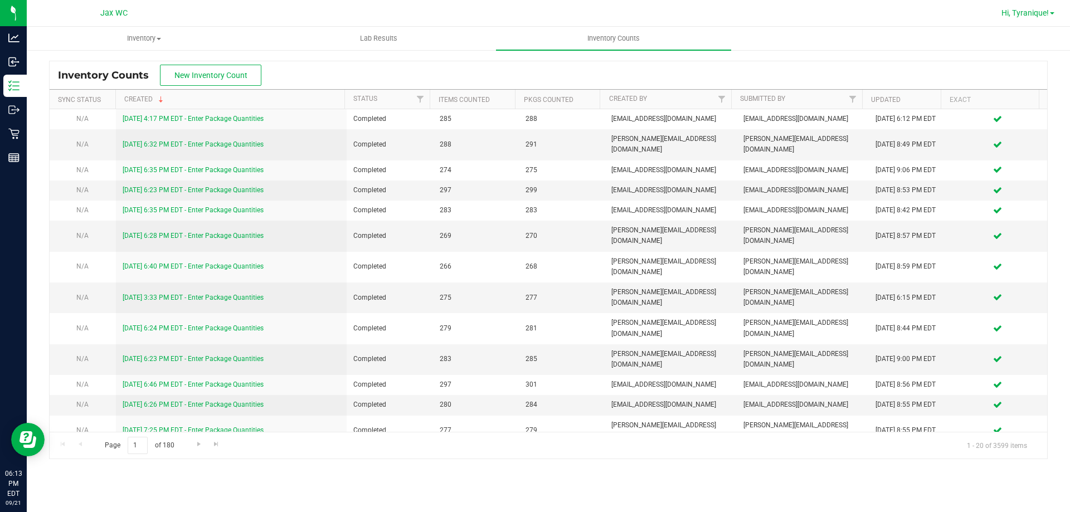
click at [1037, 9] on span "Hi, Tyranique!" at bounding box center [1024, 12] width 47 height 9
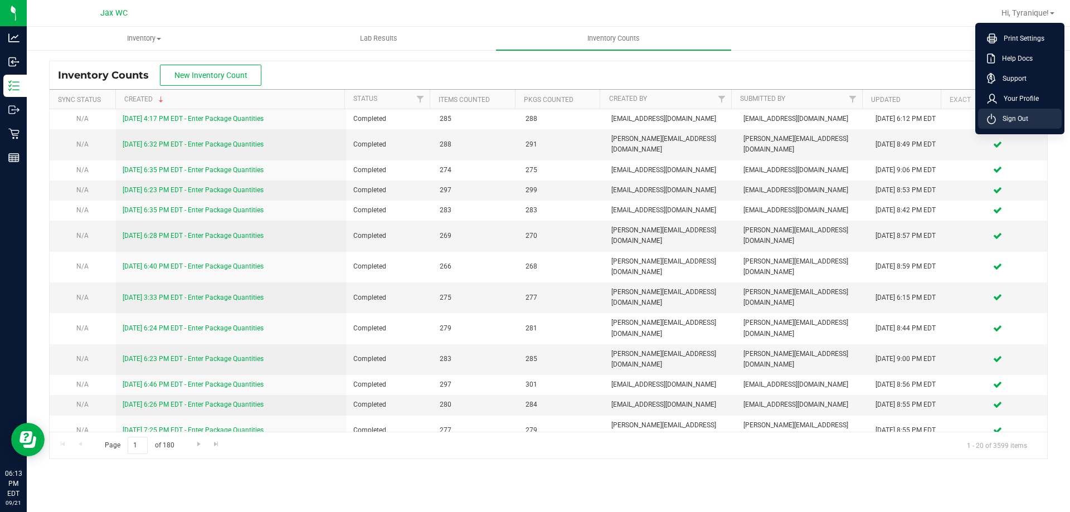
click at [1030, 115] on li "Sign Out" at bounding box center [1020, 119] width 84 height 20
